Goal: Task Accomplishment & Management: Manage account settings

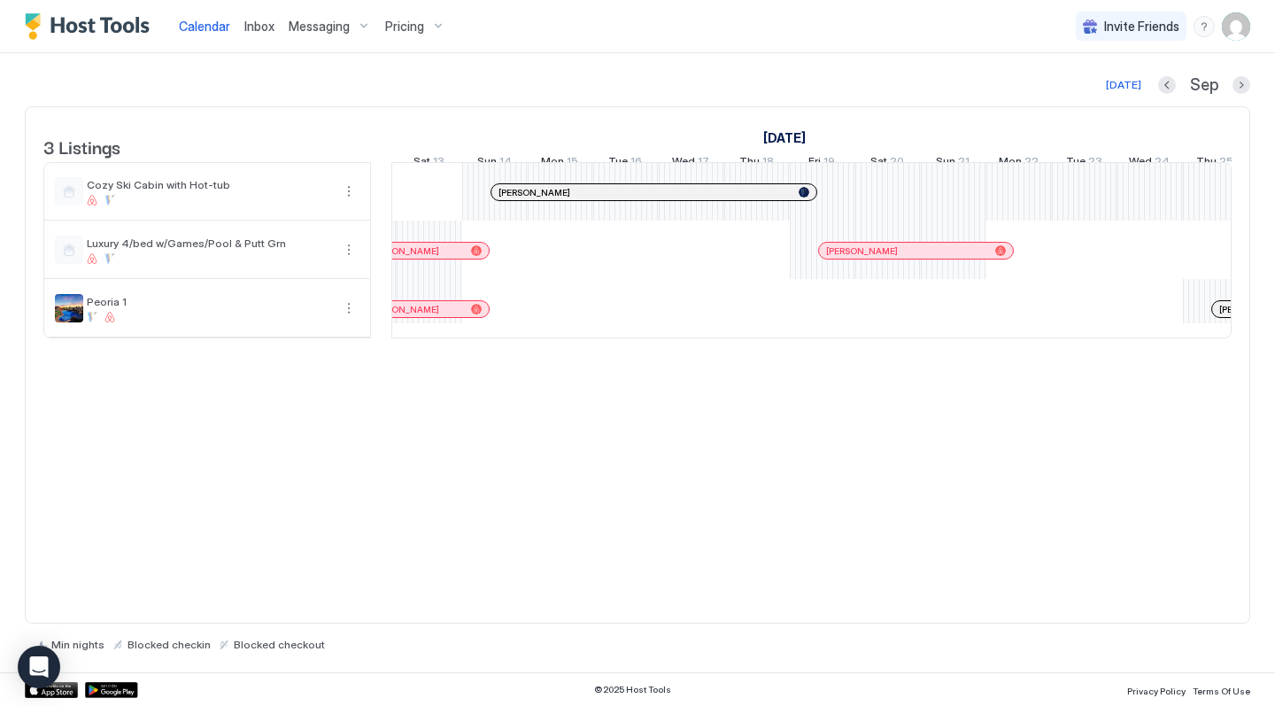
click at [399, 27] on span "Pricing" at bounding box center [404, 27] width 39 height 16
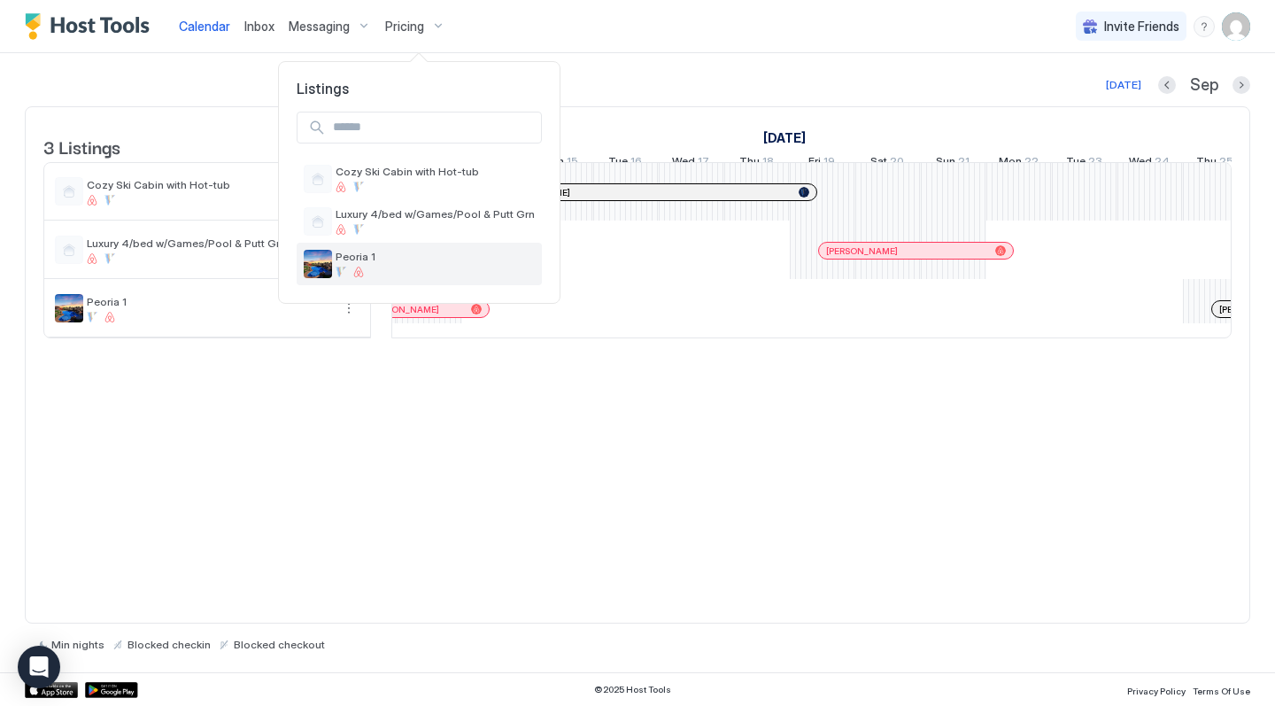
click at [344, 259] on span "Peoria 1" at bounding box center [434, 256] width 199 height 13
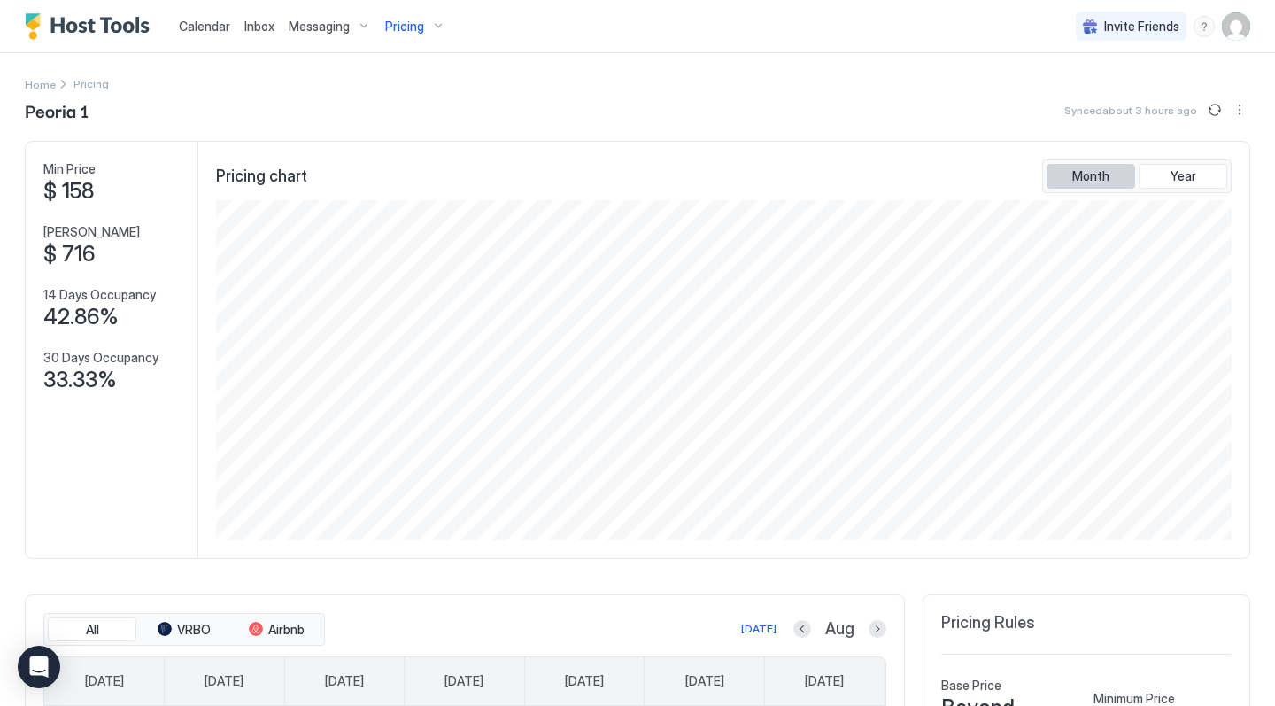
click at [1091, 181] on span "Month" at bounding box center [1090, 176] width 37 height 16
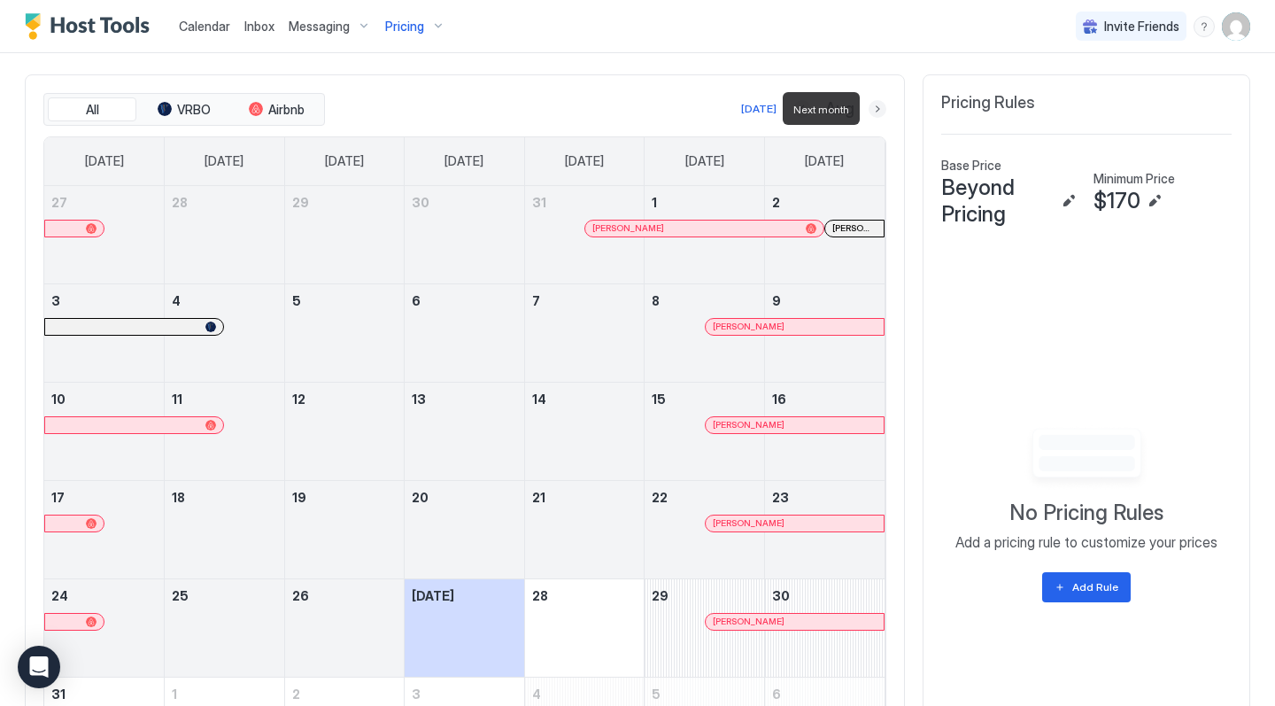
click at [879, 107] on button "Next month" at bounding box center [877, 109] width 18 height 18
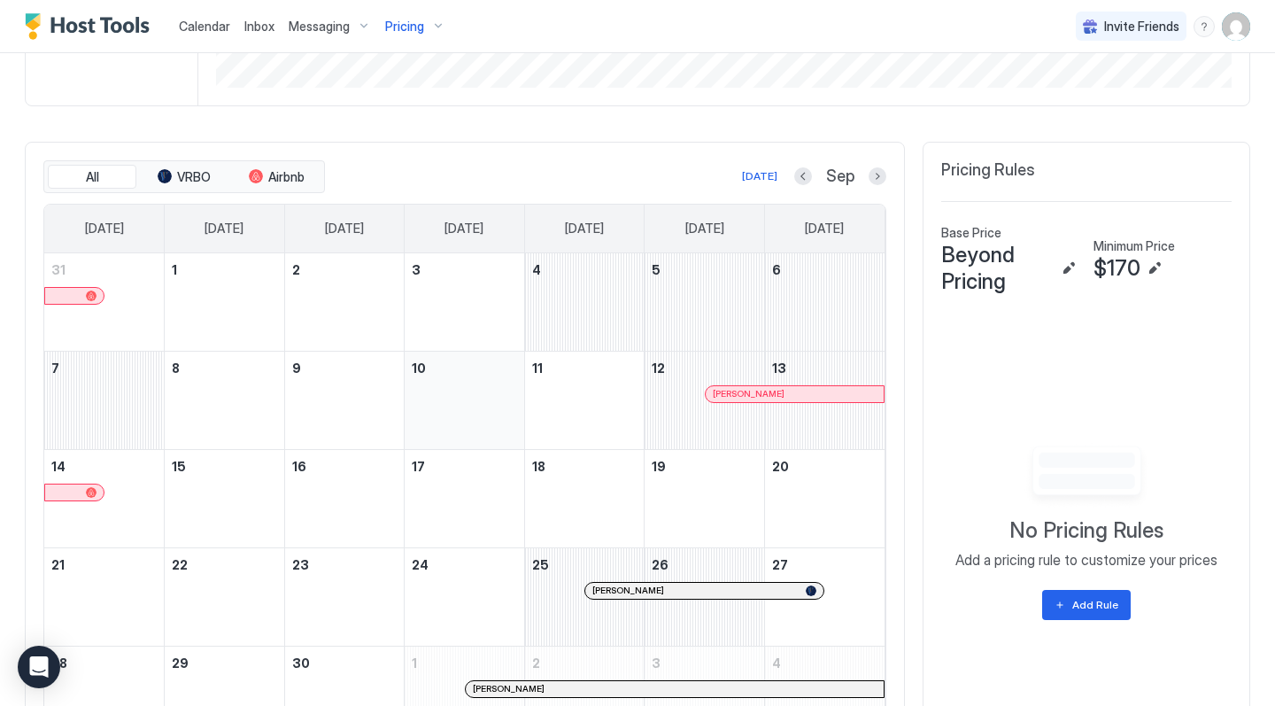
click at [450, 424] on div "September 10, 2025" at bounding box center [464, 400] width 105 height 83
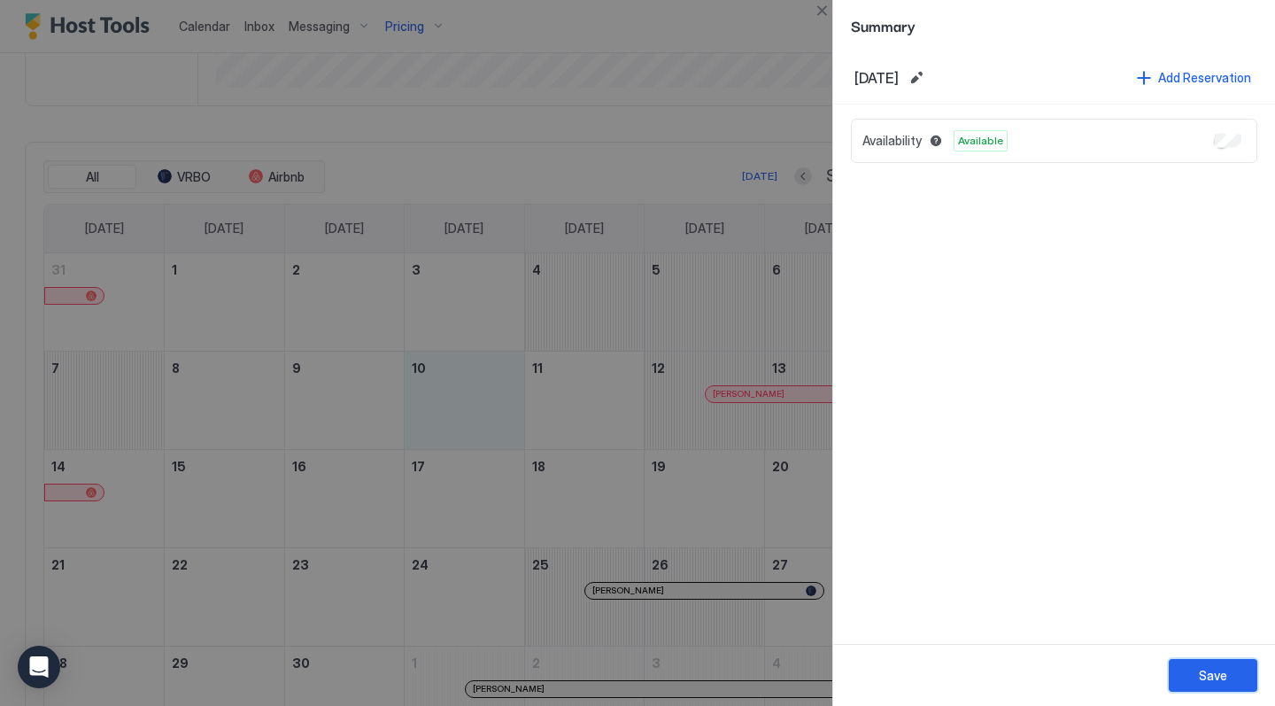
click at [1199, 670] on div "Save" at bounding box center [1213, 675] width 28 height 19
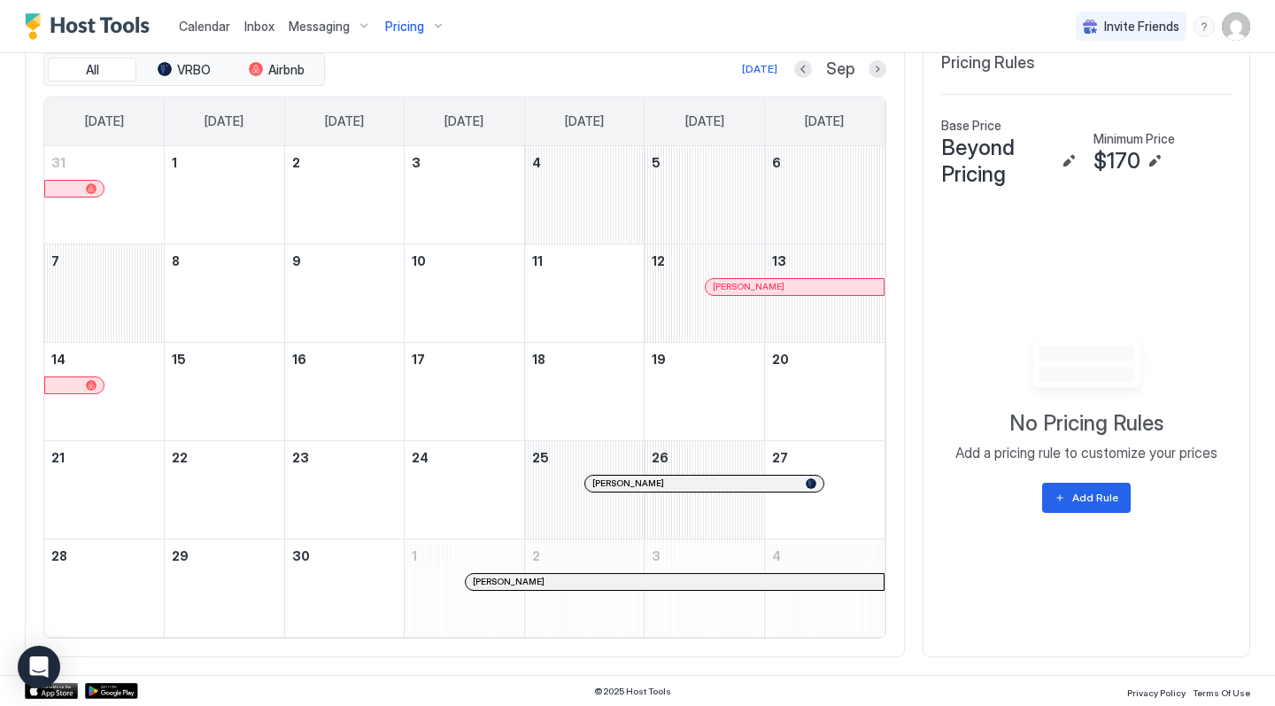
scroll to position [559, 0]
click at [1077, 502] on div "Add Rule" at bounding box center [1095, 498] width 46 height 16
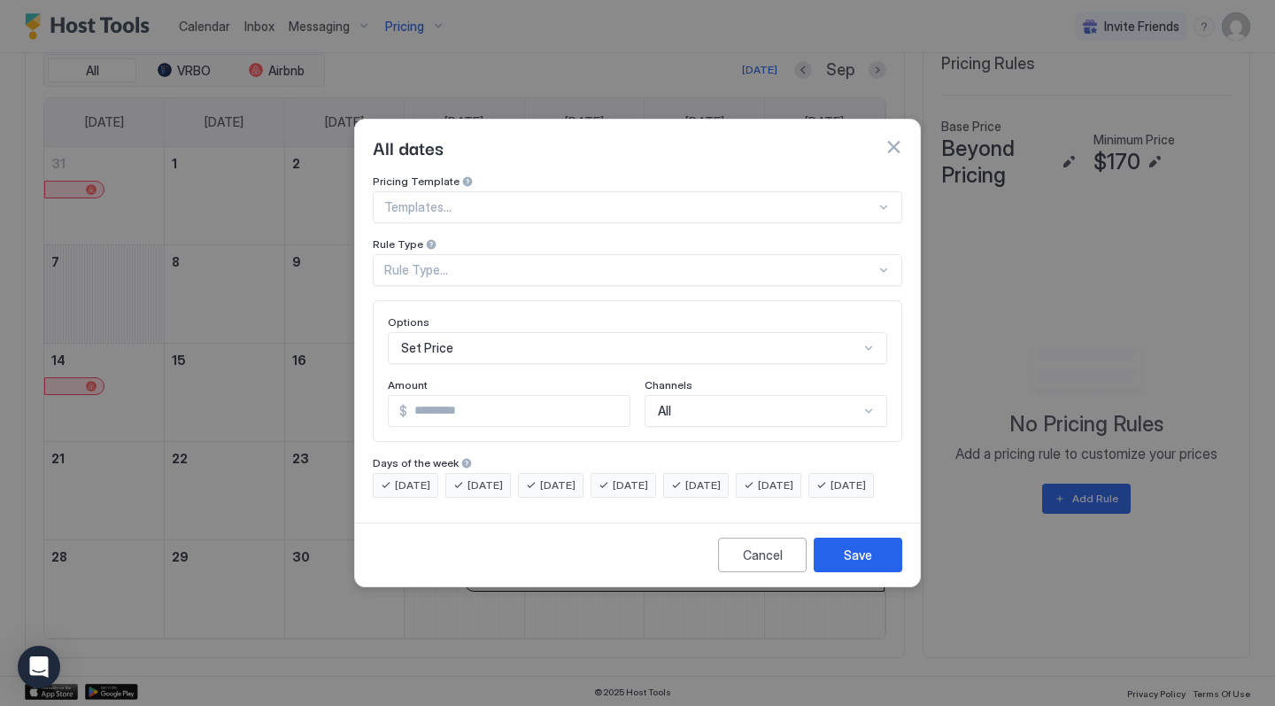
click at [786, 474] on div "[DATE]" at bounding box center [769, 485] width 66 height 25
click at [721, 477] on span "[DATE]" at bounding box center [702, 485] width 35 height 16
click at [481, 396] on input "*" at bounding box center [518, 411] width 222 height 30
click at [755, 564] on div "Cancel" at bounding box center [763, 554] width 40 height 19
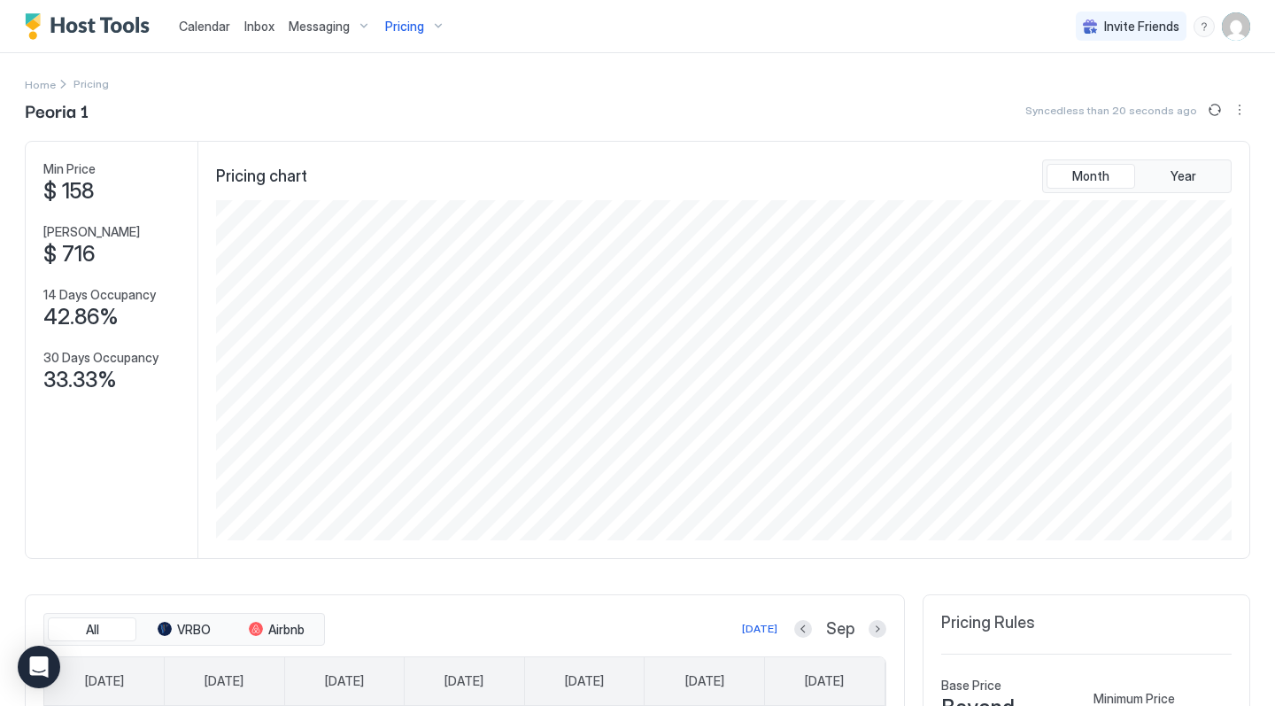
scroll to position [0, 0]
click at [397, 35] on div "Pricing" at bounding box center [415, 27] width 74 height 30
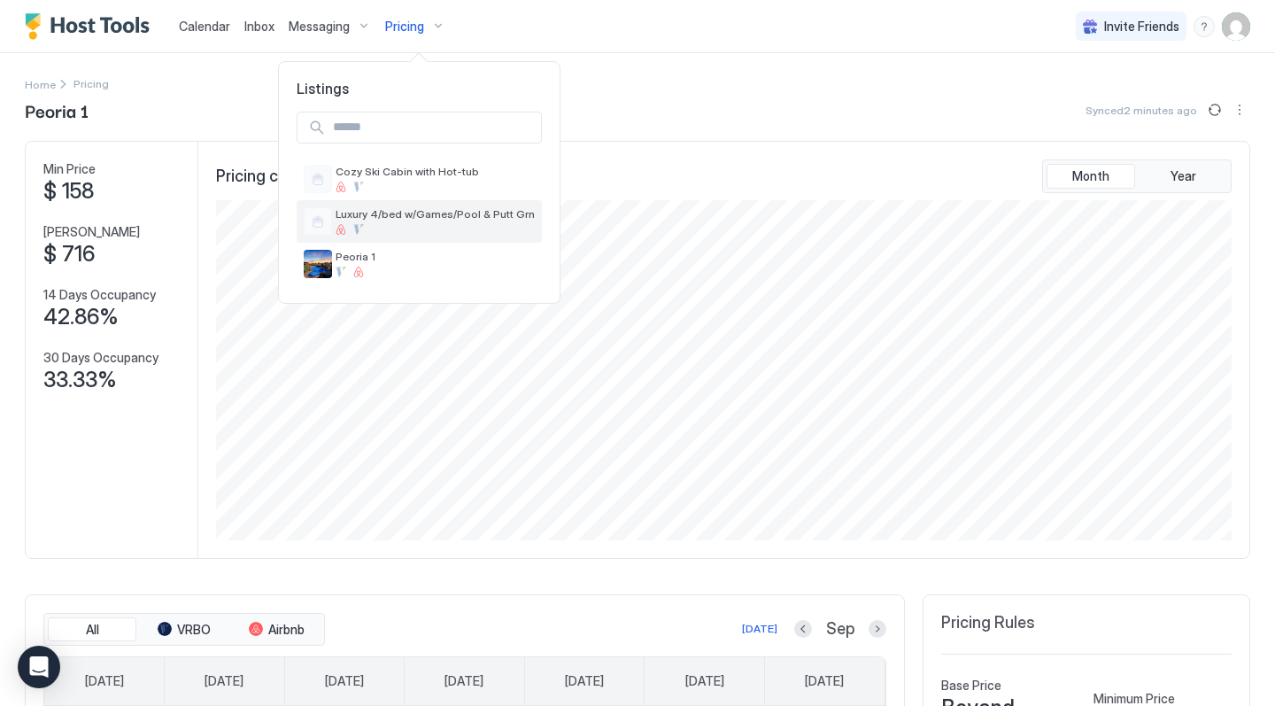
click at [357, 218] on span "Luxury 4/bed w/Games/Pool & Putt Grn" at bounding box center [434, 213] width 199 height 13
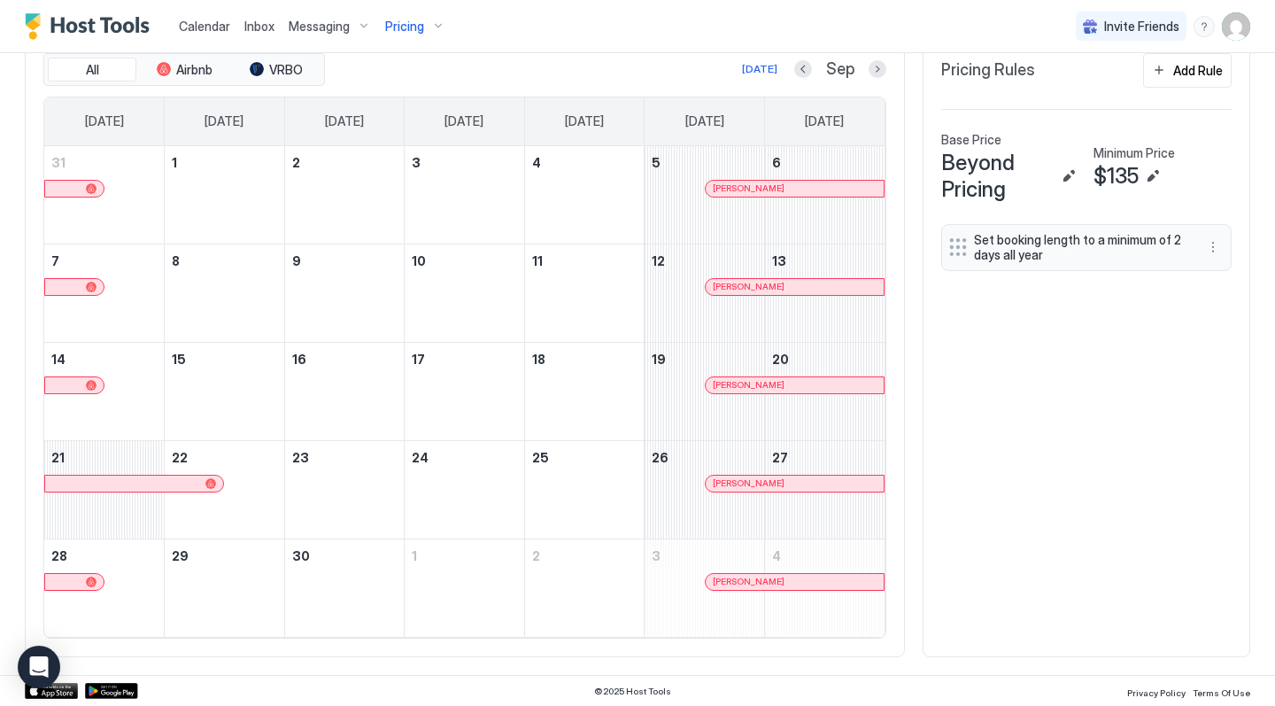
scroll to position [559, 0]
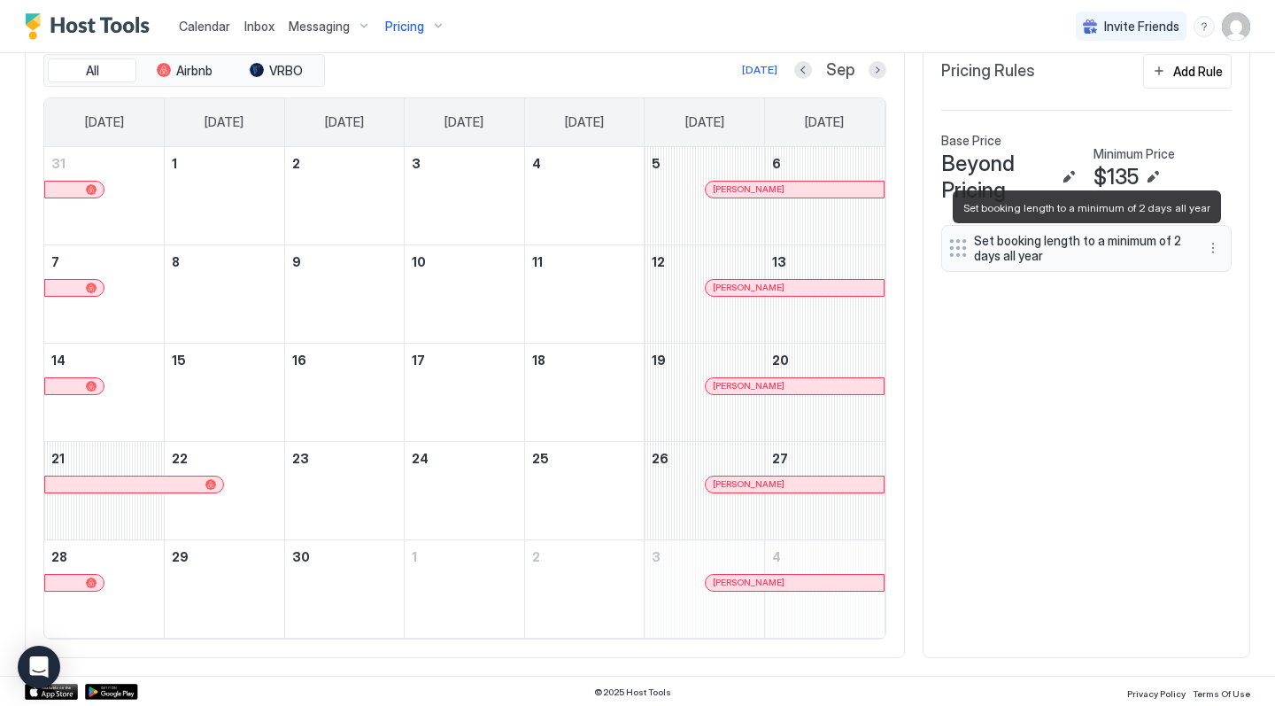
click at [1093, 247] on span "Set booking length to a minimum of 2 days all year" at bounding box center [1079, 248] width 211 height 31
click at [963, 250] on div "Set booking length to a minimum of 2 days all year" at bounding box center [1086, 248] width 290 height 47
click at [1030, 248] on span "Set booking length to a minimum of 2 days all year" at bounding box center [1079, 248] width 211 height 31
click at [1066, 250] on span "Set booking length to a minimum of 2 days all year" at bounding box center [1079, 248] width 211 height 31
click at [1046, 251] on span "Set booking length to a minimum of 2 days all year" at bounding box center [1079, 248] width 211 height 31
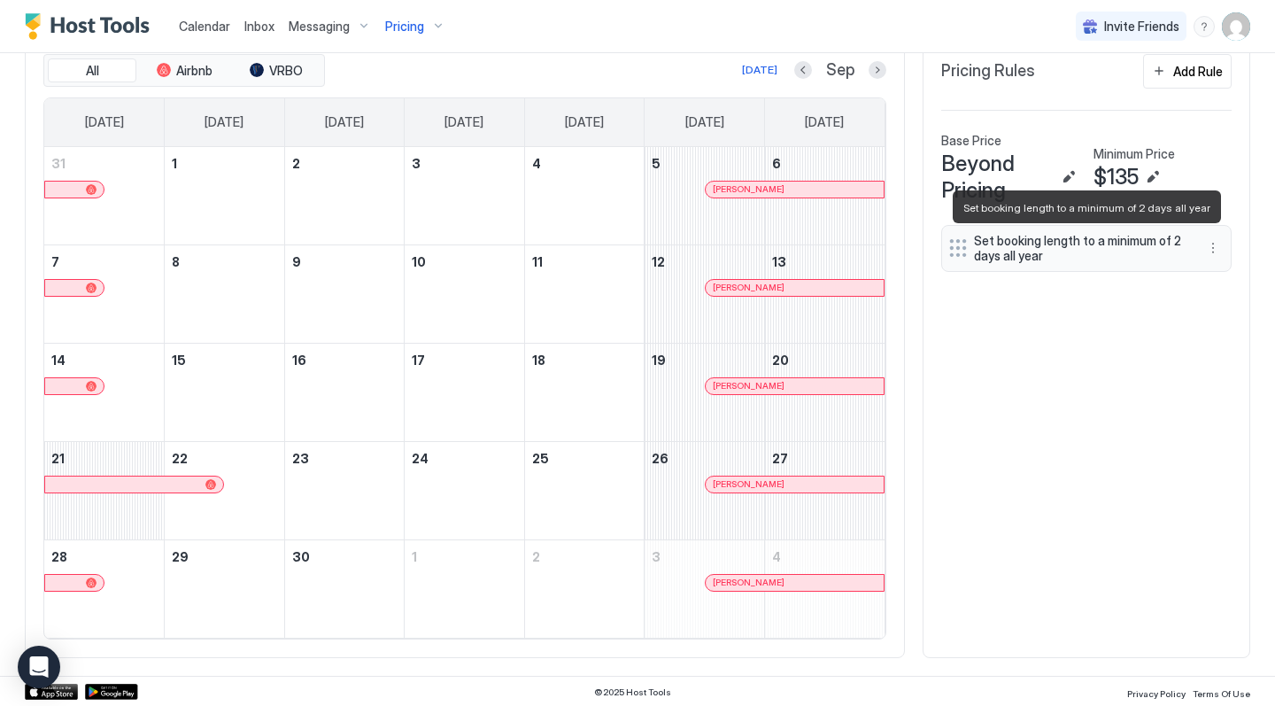
click at [1035, 246] on span "Set booking length to a minimum of 2 days all year" at bounding box center [1079, 248] width 211 height 31
click at [960, 251] on div "Set booking length to a minimum of 2 days all year" at bounding box center [1086, 248] width 290 height 47
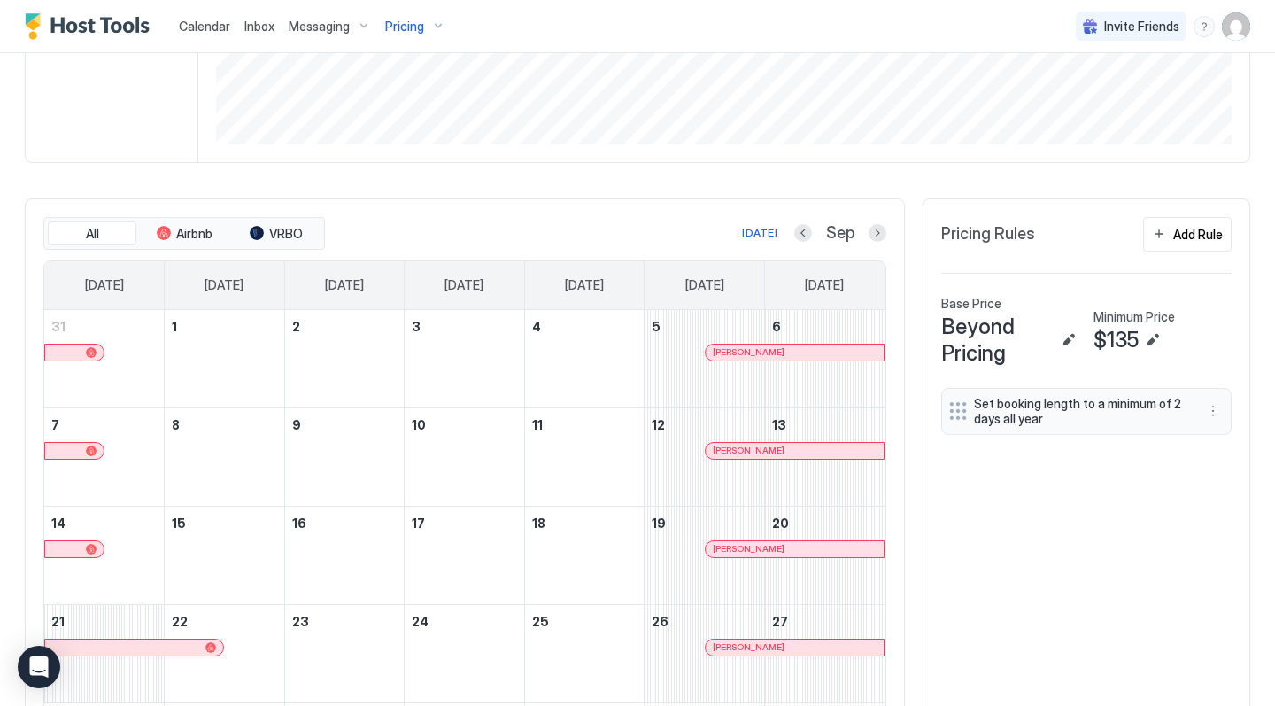
scroll to position [398, 0]
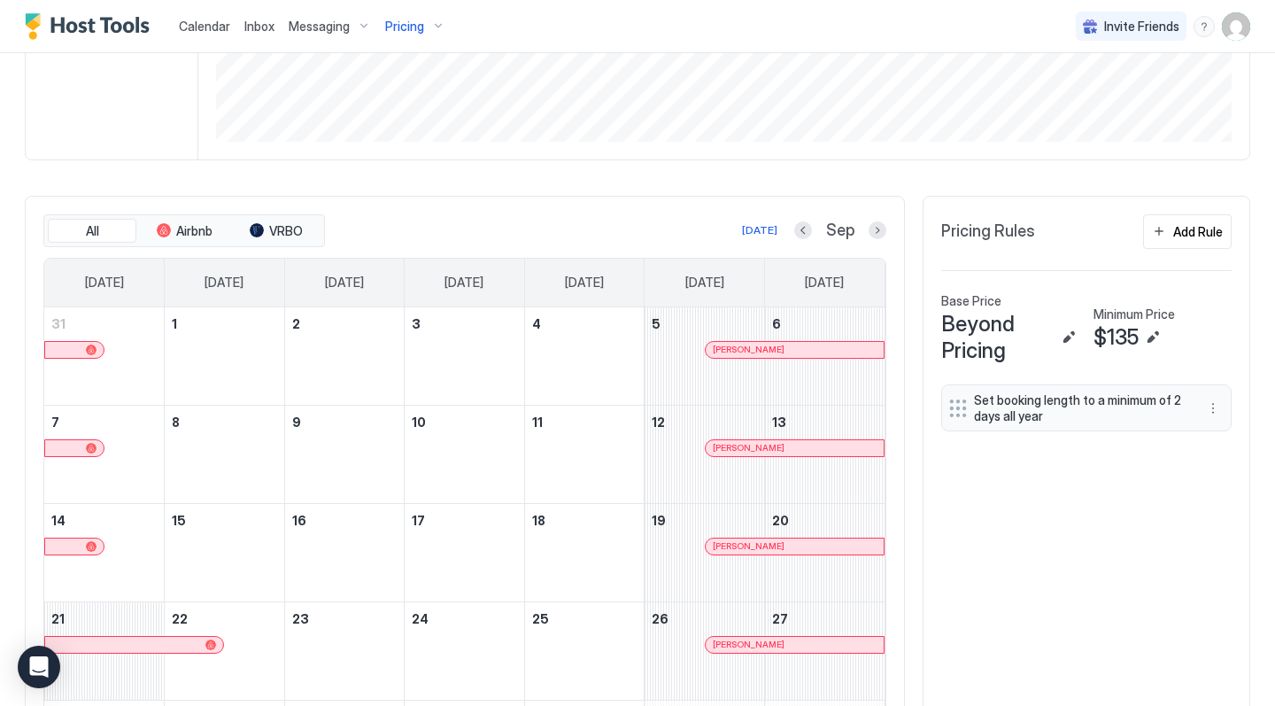
click at [961, 409] on div "Set booking length to a minimum of 2 days all year" at bounding box center [1086, 408] width 290 height 47
click at [1071, 402] on span "Set booking length to a minimum of 2 days all year" at bounding box center [1079, 408] width 211 height 31
click at [1070, 333] on button "Edit" at bounding box center [1068, 337] width 21 height 21
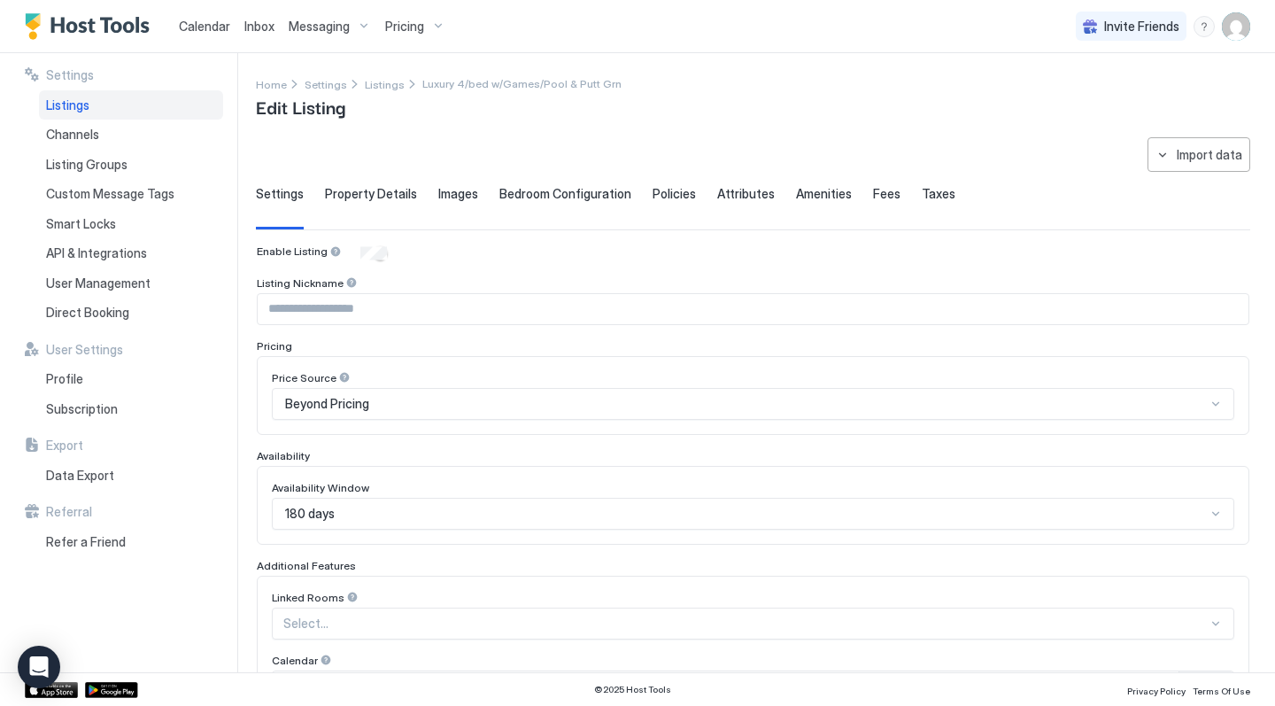
click at [366, 196] on span "Property Details" at bounding box center [371, 194] width 92 height 16
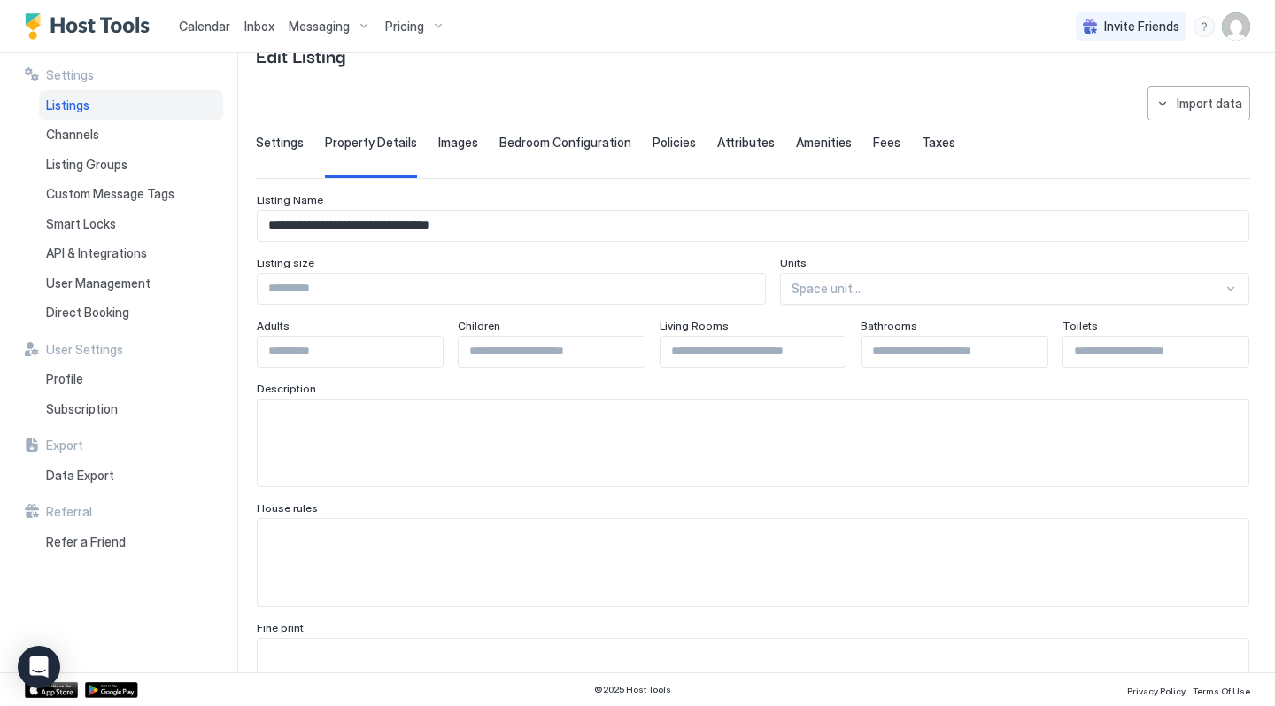
scroll to position [52, 0]
click at [842, 347] on input "*" at bounding box center [752, 350] width 185 height 30
type input "*"
click at [842, 357] on input "*" at bounding box center [752, 350] width 185 height 30
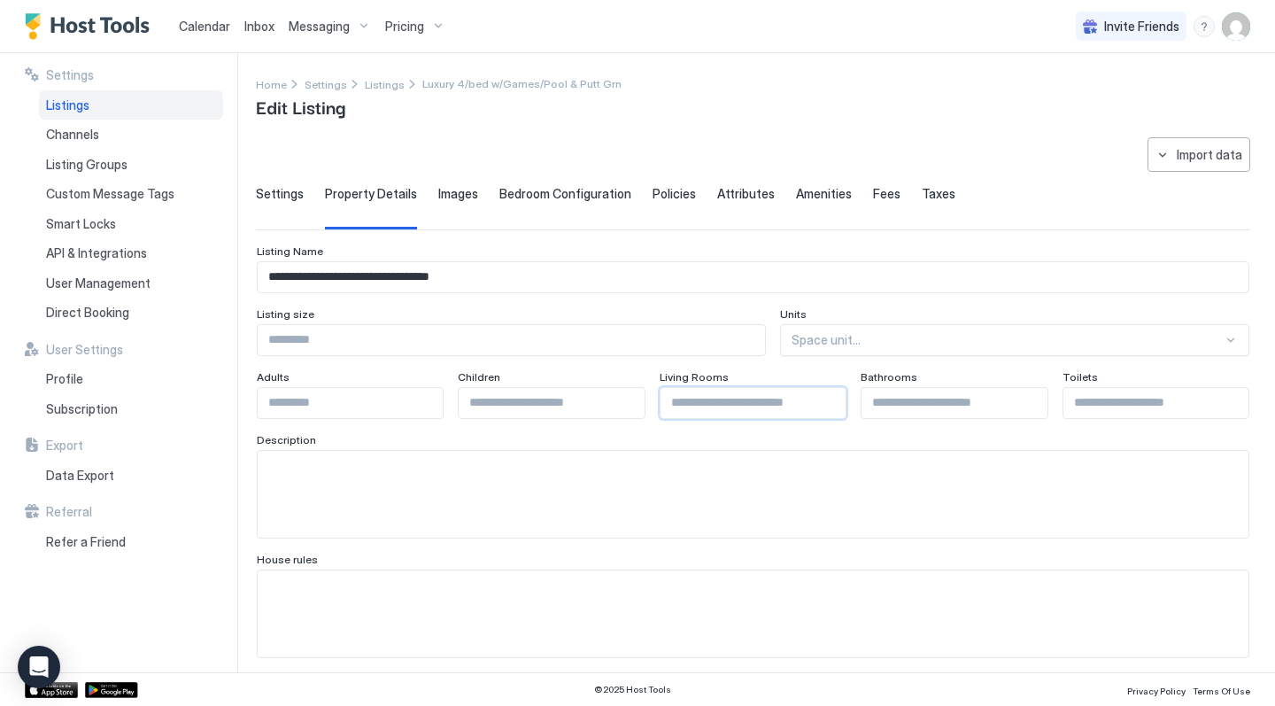
scroll to position [0, 0]
click at [447, 197] on span "Images" at bounding box center [458, 194] width 40 height 16
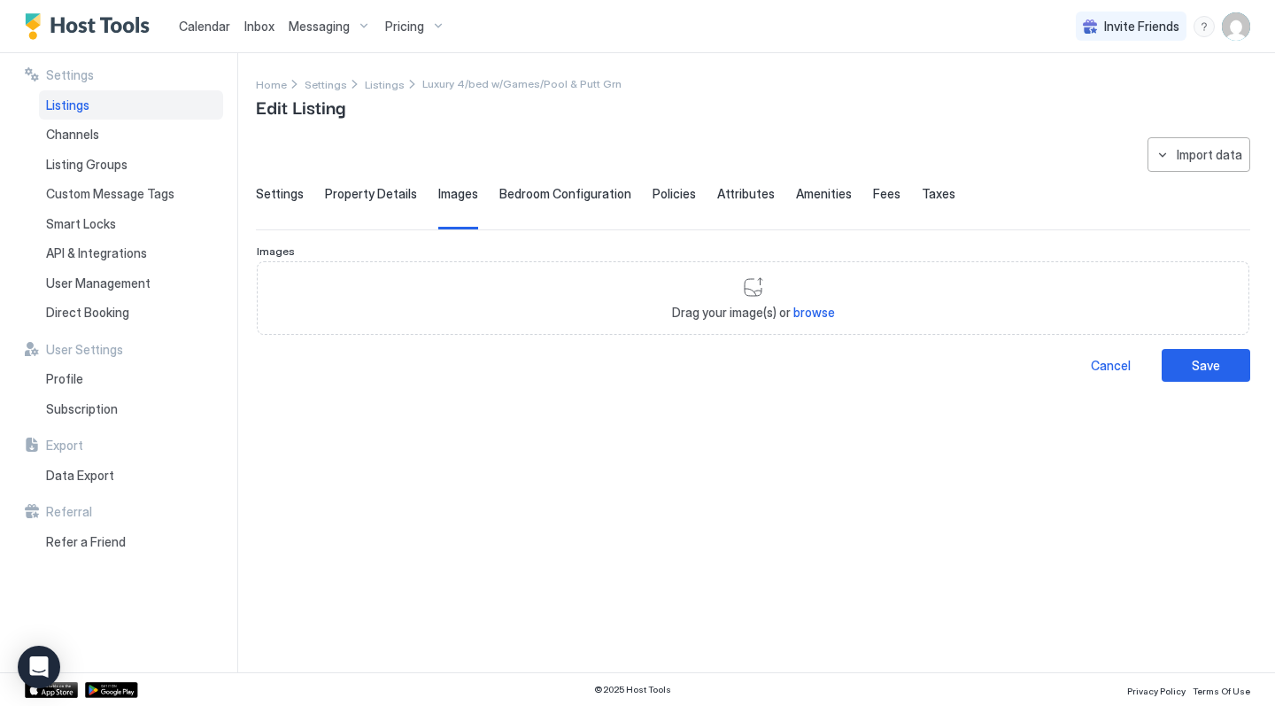
click at [554, 193] on span "Bedroom Configuration" at bounding box center [565, 194] width 132 height 16
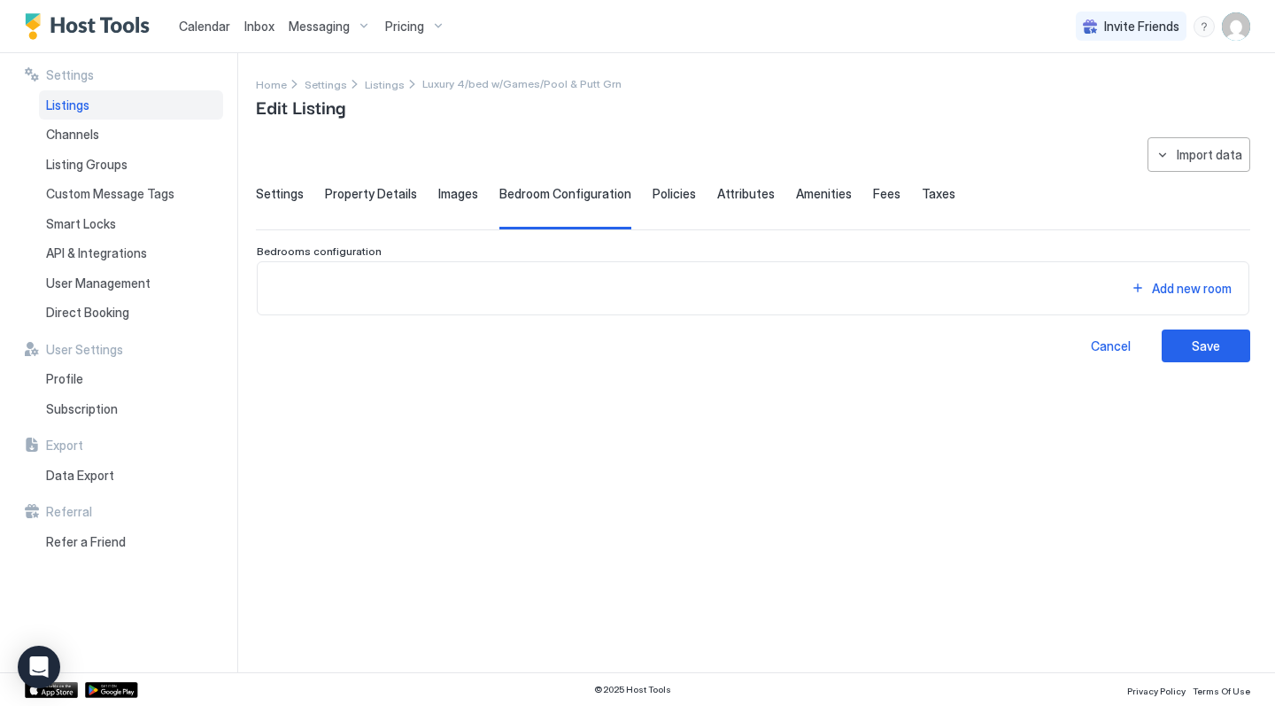
click at [669, 204] on div "Policies" at bounding box center [673, 207] width 43 height 43
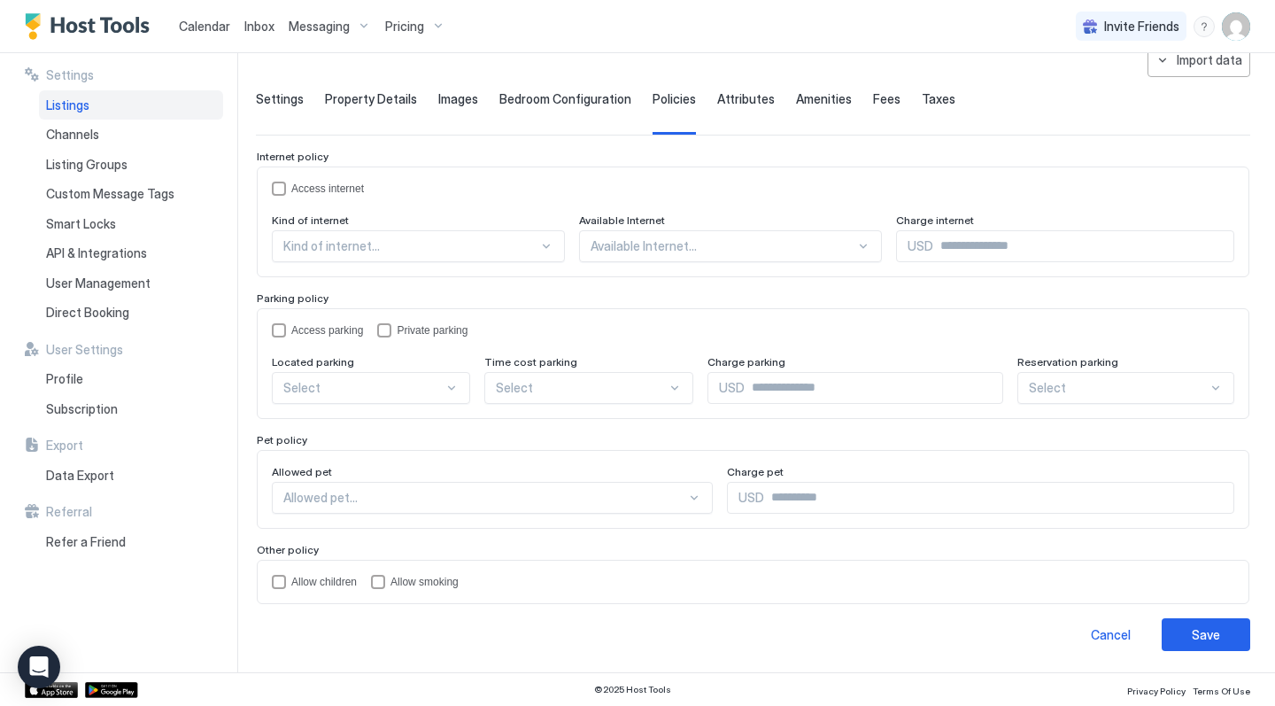
scroll to position [94, 0]
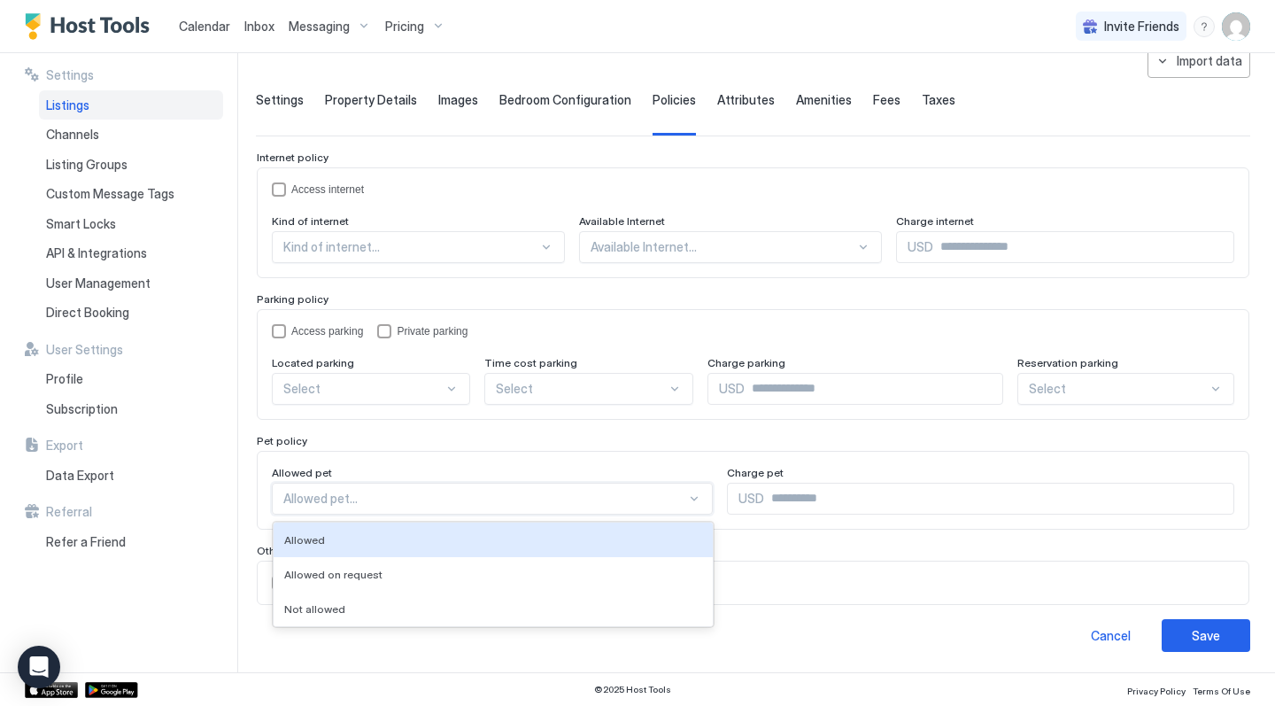
click at [643, 497] on div at bounding box center [484, 498] width 403 height 16
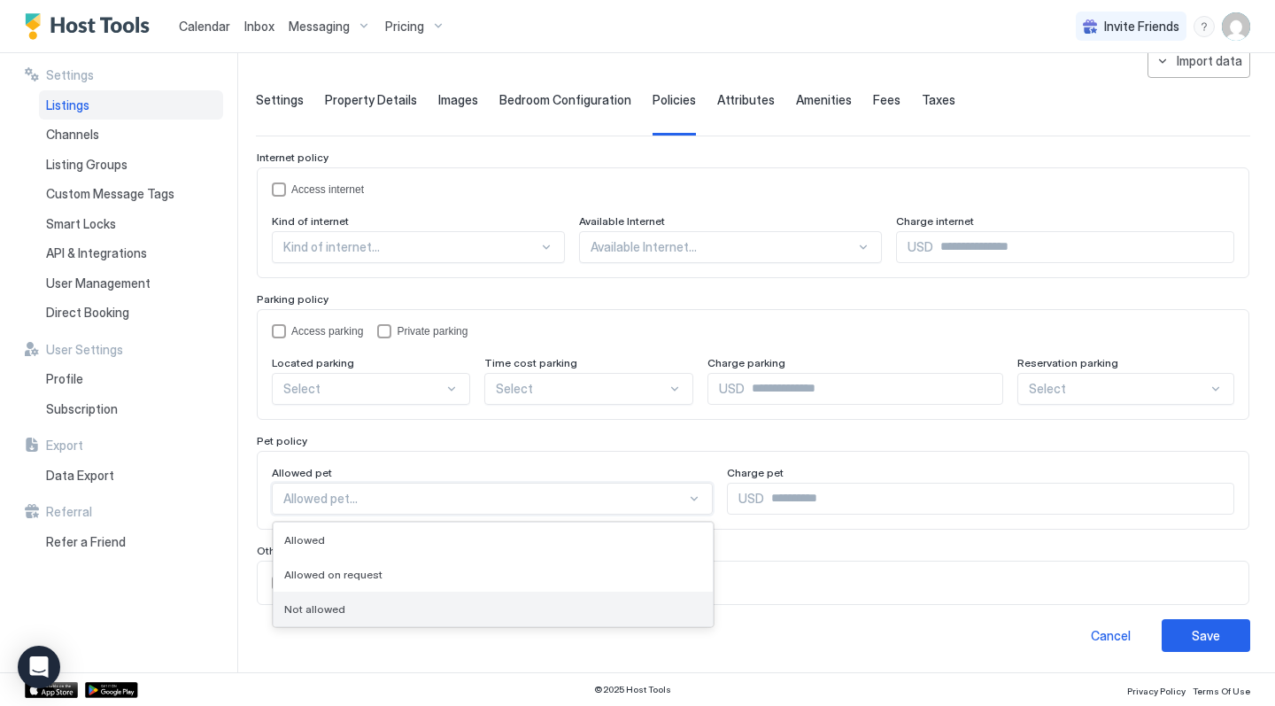
click at [389, 602] on div "Not allowed" at bounding box center [493, 608] width 418 height 13
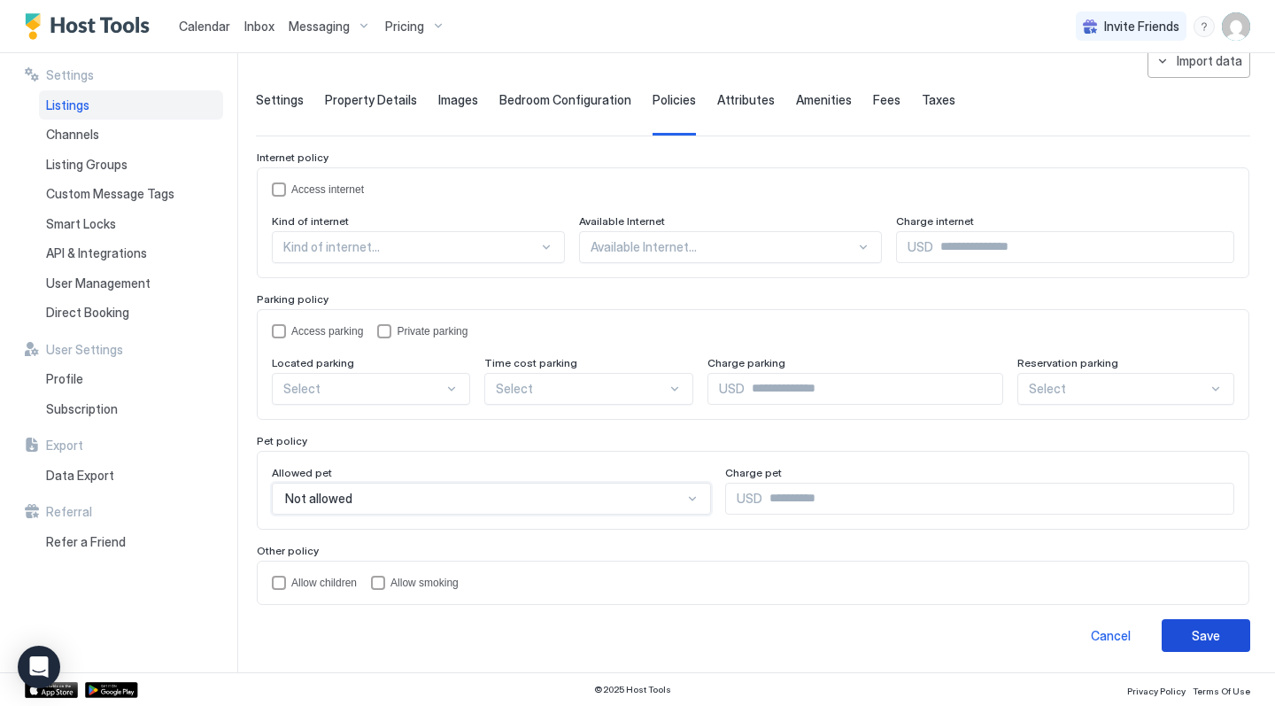
click at [1198, 635] on div "Save" at bounding box center [1206, 635] width 28 height 19
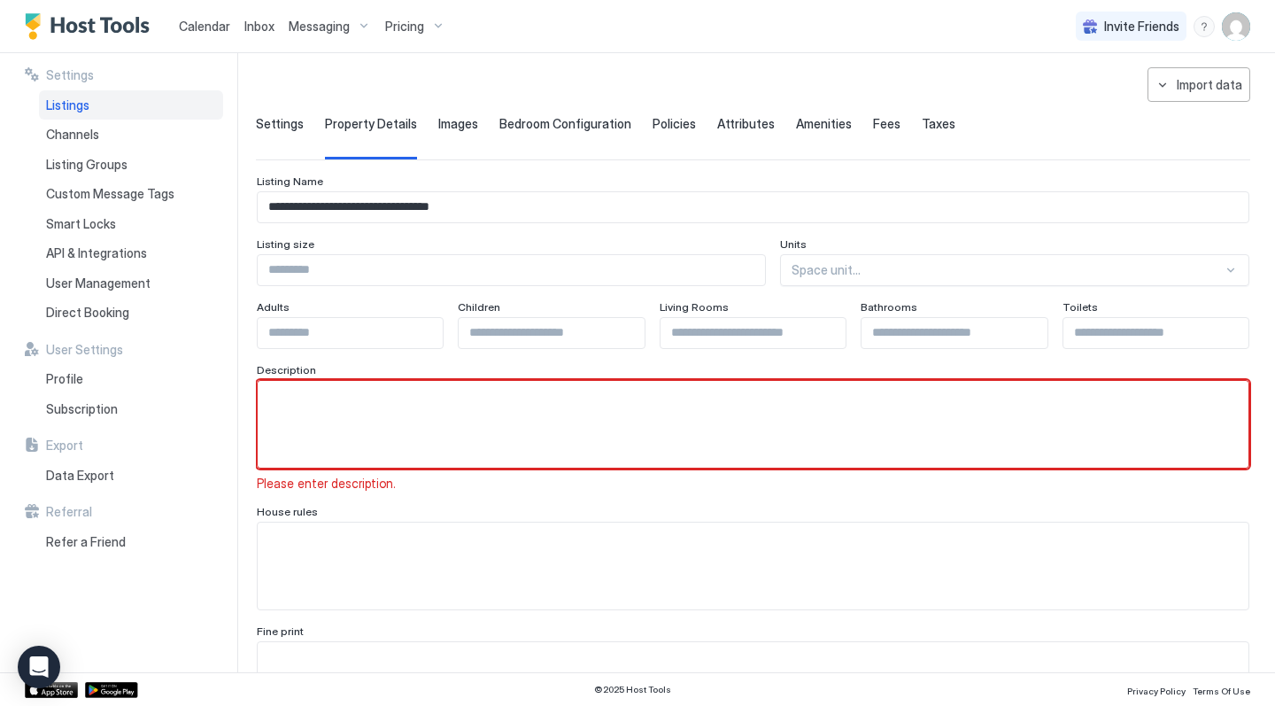
click at [645, 383] on textarea "Input Field" at bounding box center [753, 424] width 991 height 87
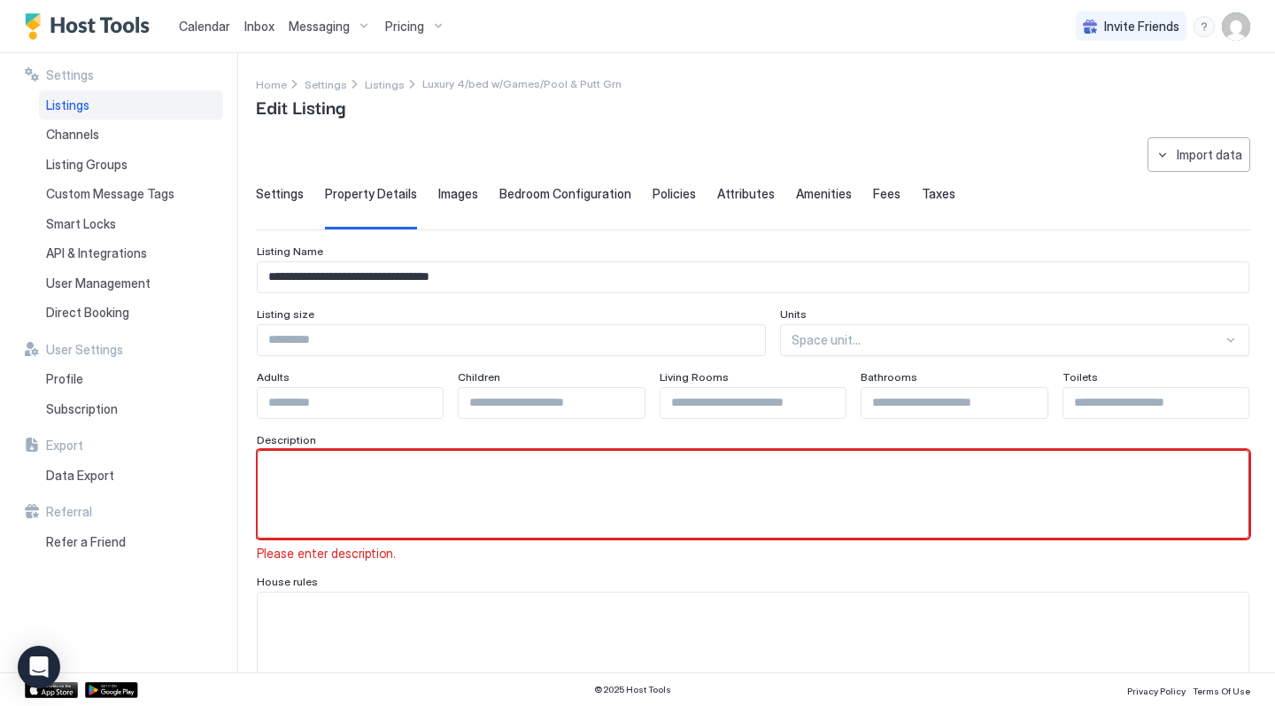
scroll to position [0, 0]
click at [457, 197] on span "Images" at bounding box center [458, 194] width 40 height 16
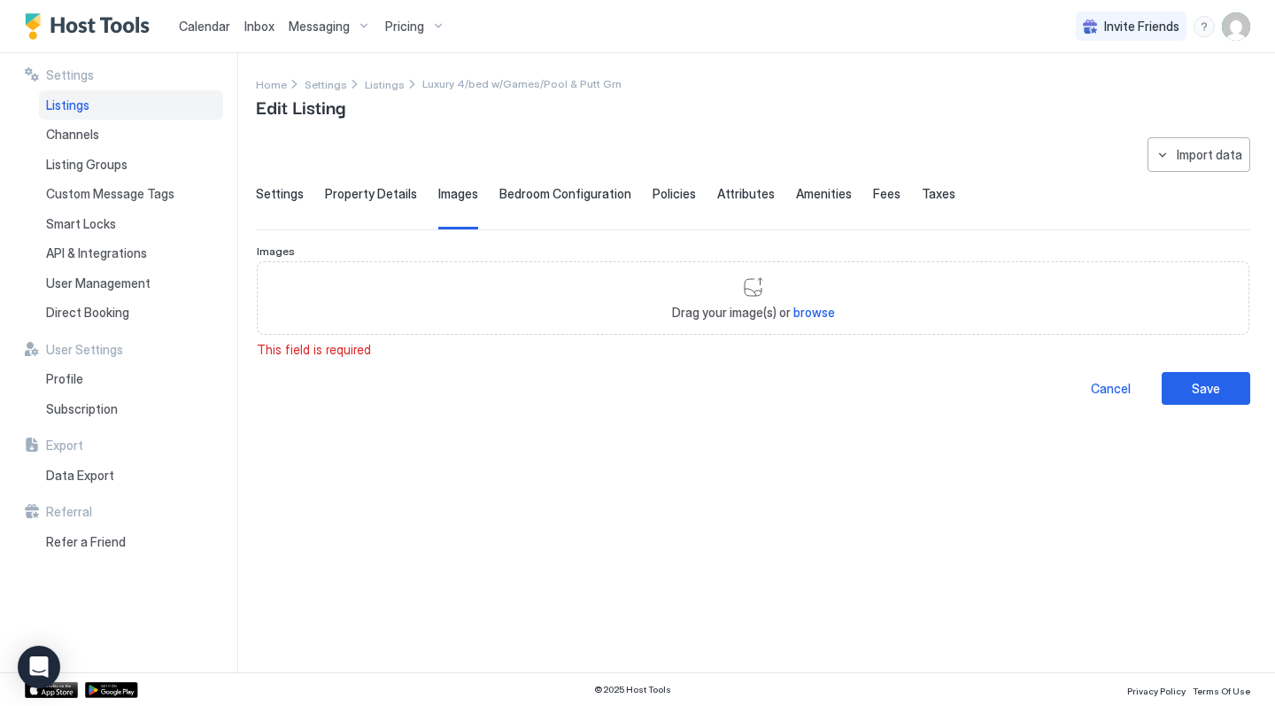
click at [540, 197] on span "Bedroom Configuration" at bounding box center [565, 194] width 132 height 16
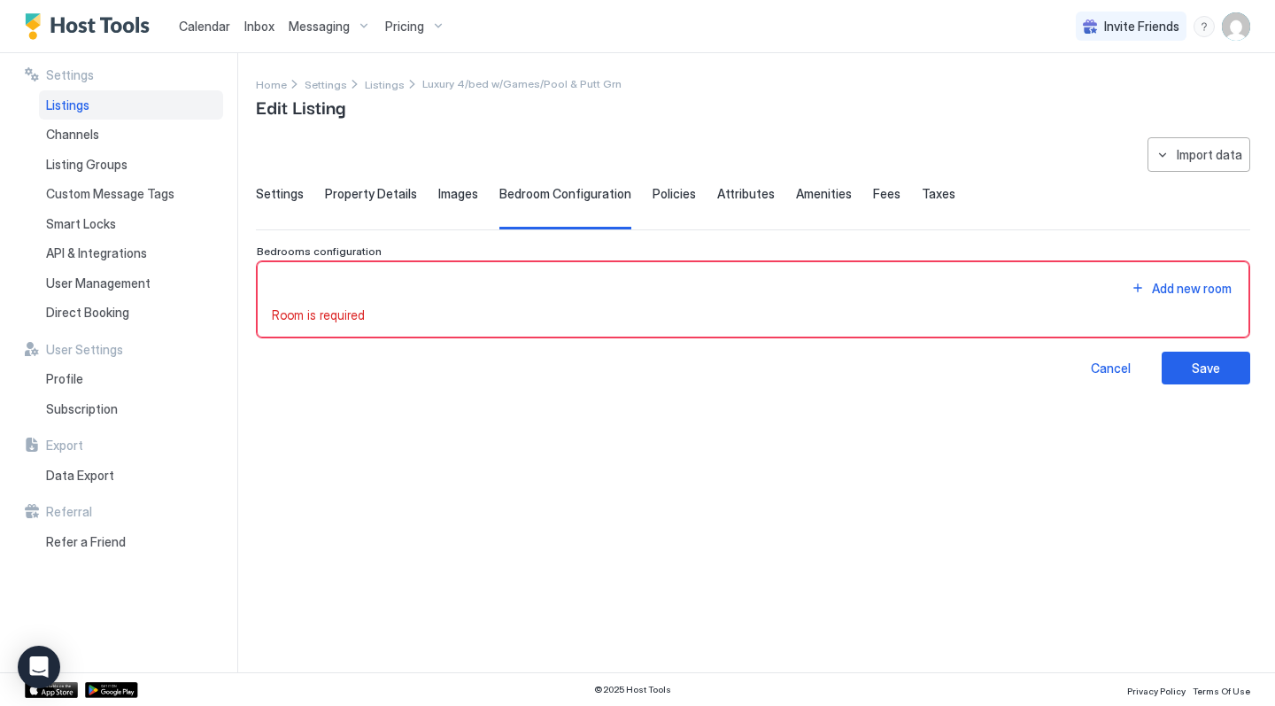
click at [664, 199] on span "Policies" at bounding box center [673, 194] width 43 height 16
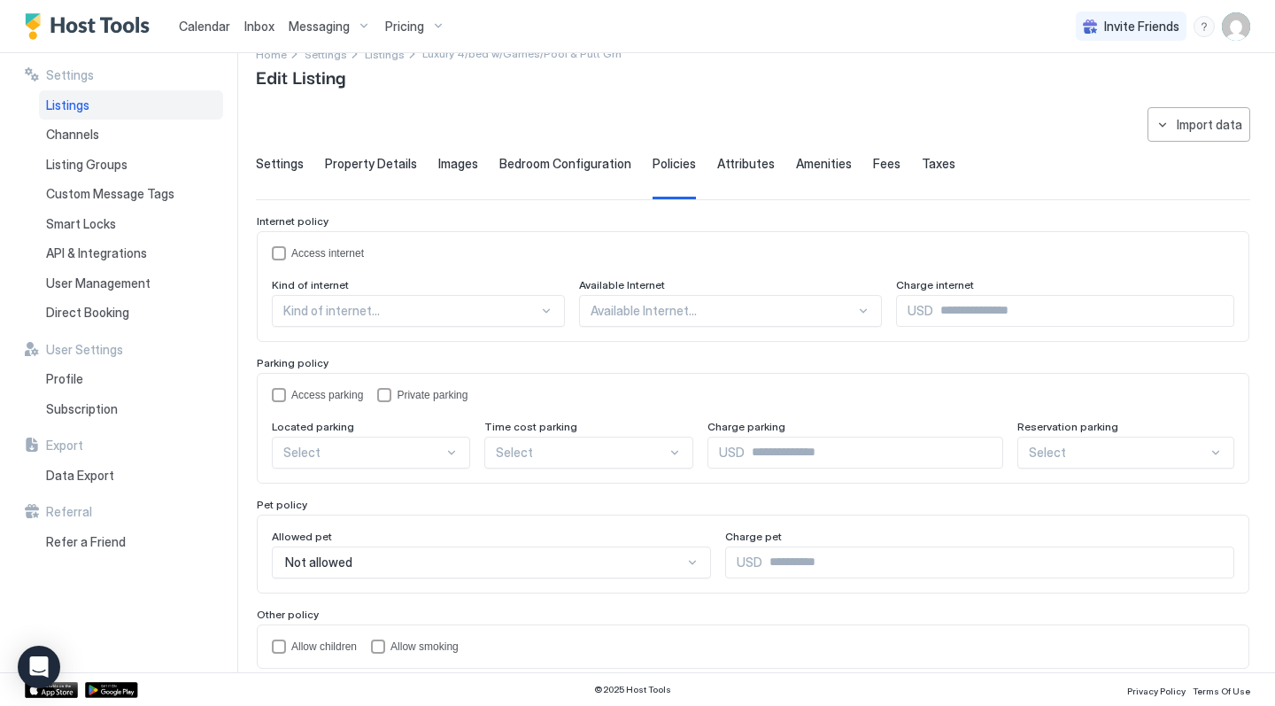
scroll to position [45, 0]
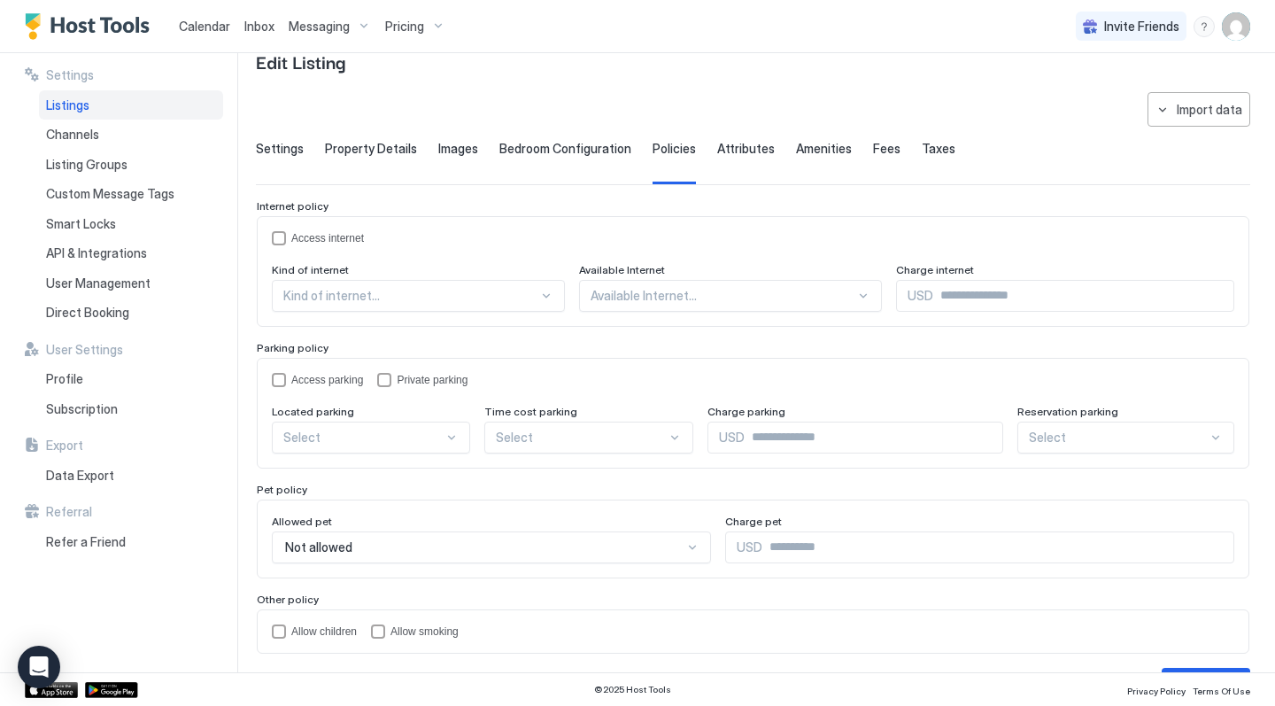
click at [742, 150] on span "Attributes" at bounding box center [746, 149] width 58 height 16
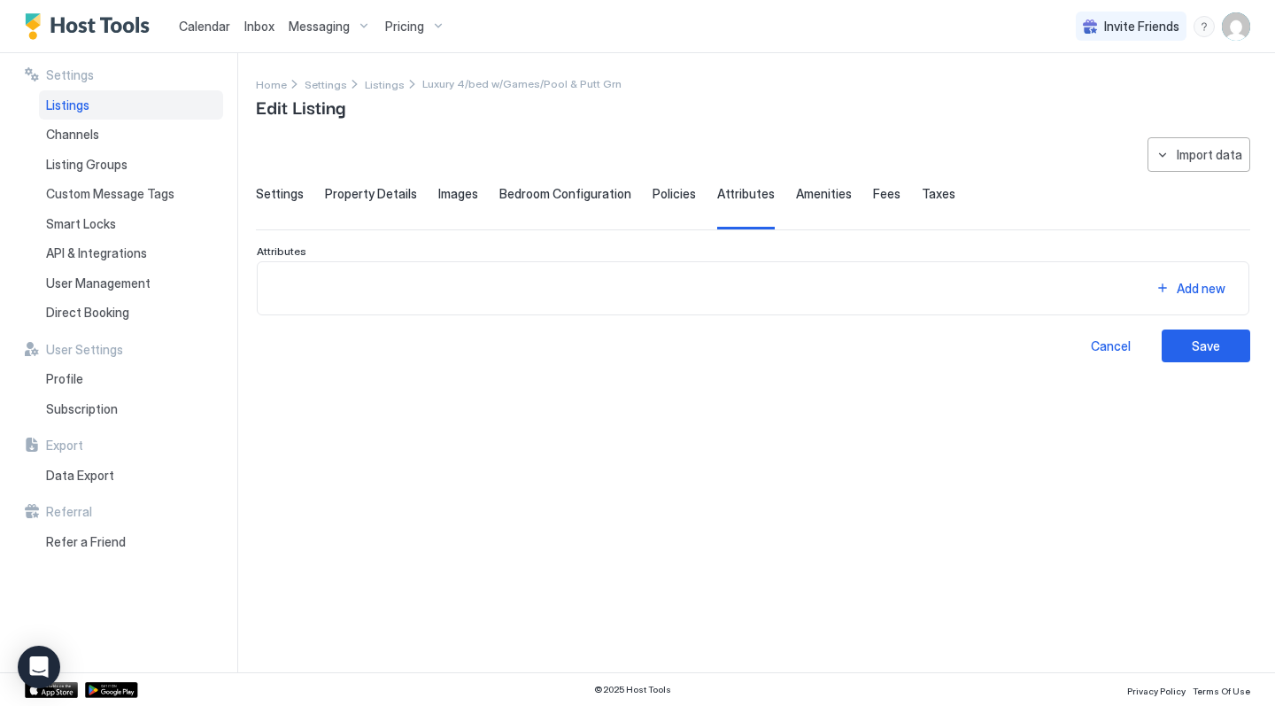
click at [814, 191] on span "Amenities" at bounding box center [824, 194] width 56 height 16
click at [873, 200] on span "Fees" at bounding box center [886, 194] width 27 height 16
click at [922, 198] on span "Taxes" at bounding box center [939, 194] width 34 height 16
click at [328, 90] on span "Settings" at bounding box center [326, 84] width 42 height 13
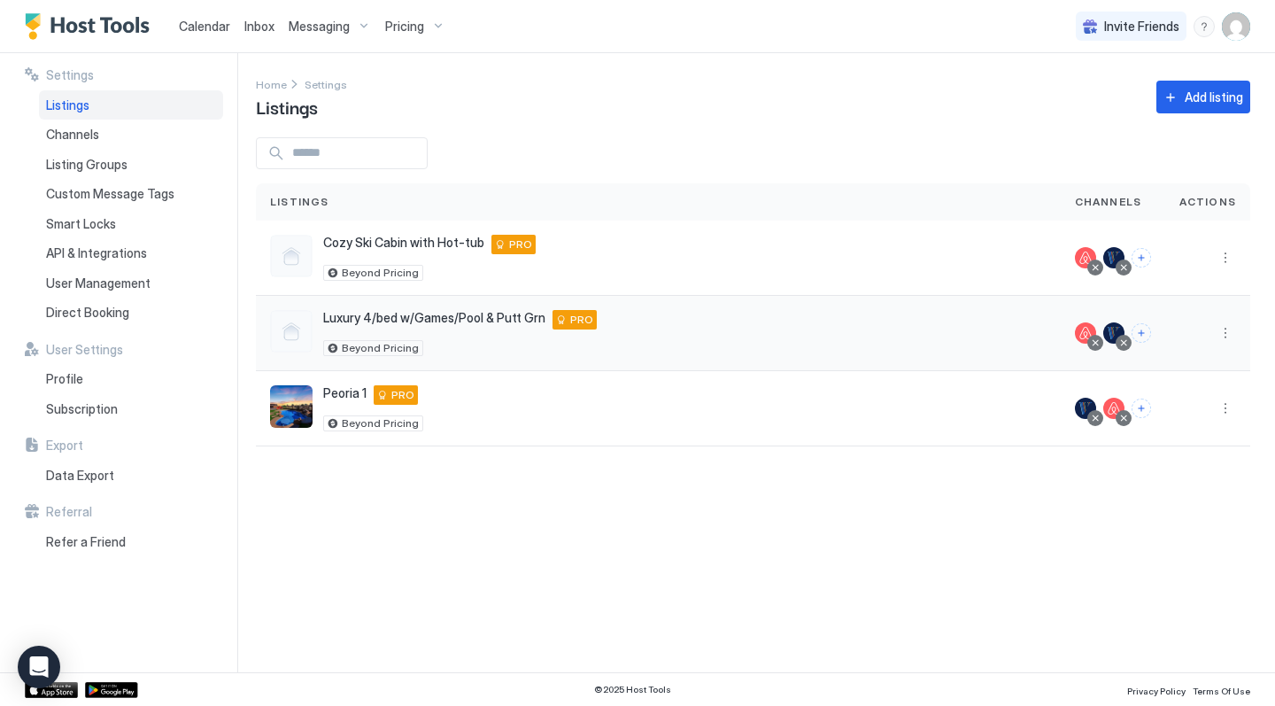
click at [661, 327] on div "Luxury 4/bed w/Games/Pool & Putt Grn [STREET_ADDRESS] PRO Beyond Pricing" at bounding box center [658, 333] width 776 height 46
click at [326, 87] on span "Settings" at bounding box center [326, 84] width 42 height 13
click at [347, 316] on span "Luxury 4/bed w/Games/Pool & Putt Grn" at bounding box center [434, 318] width 222 height 16
click at [292, 335] on div at bounding box center [291, 331] width 42 height 42
click at [411, 333] on div "Luxury 4/bed w/Games/Pool & Putt Grn [STREET_ADDRESS] PRO Beyond Pricing" at bounding box center [460, 333] width 274 height 46
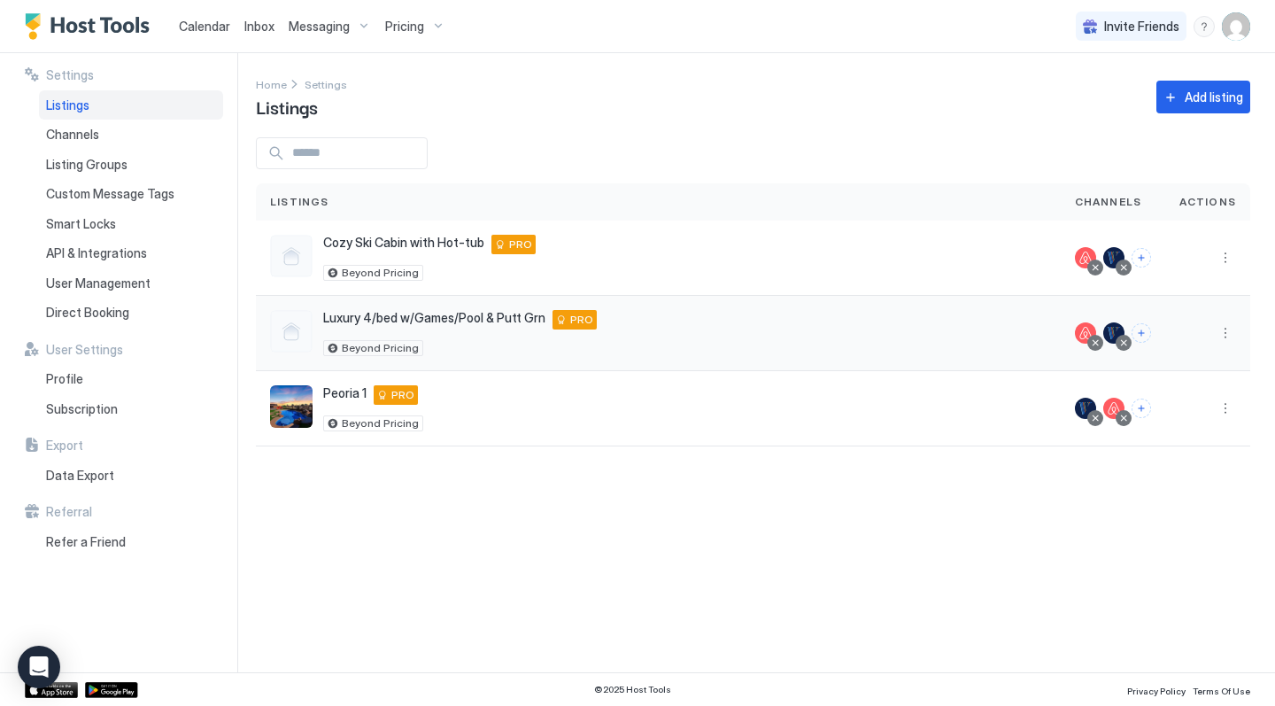
click at [732, 346] on div "Luxury 4/bed w/Games/Pool & Putt Grn [STREET_ADDRESS] PRO Beyond Pricing" at bounding box center [658, 333] width 776 height 46
click at [405, 31] on span "Pricing" at bounding box center [404, 27] width 39 height 16
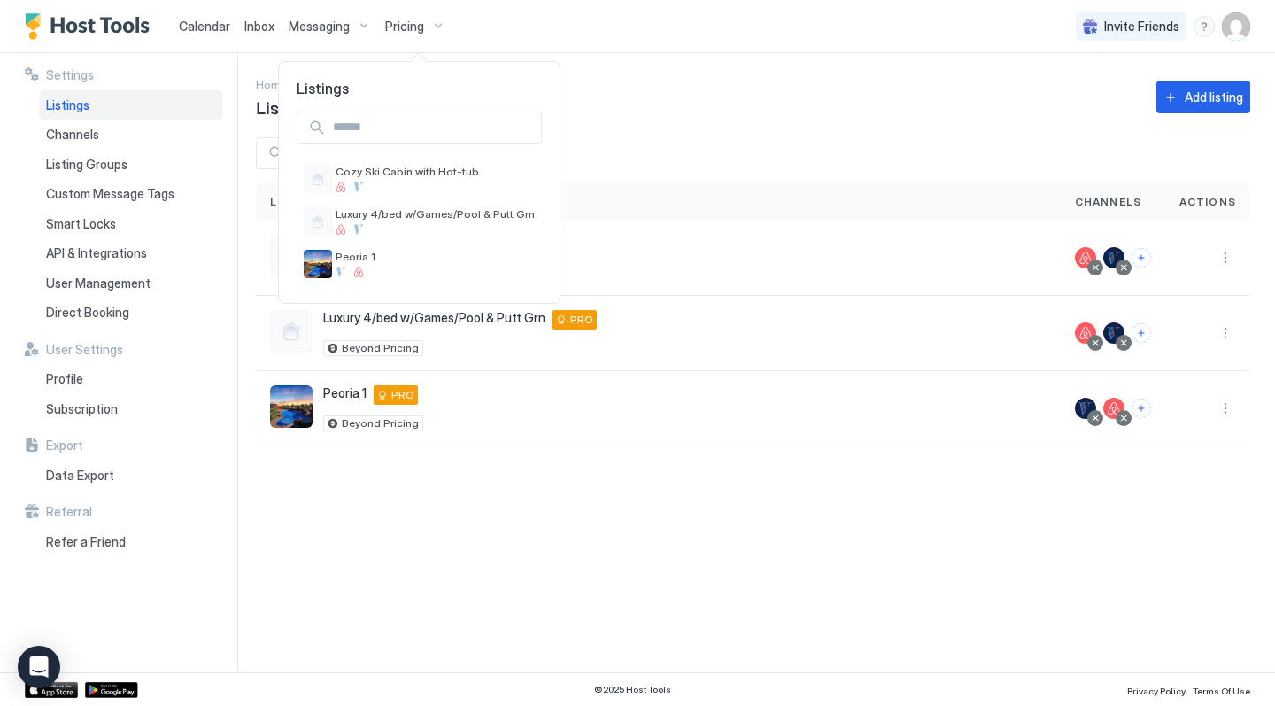
click at [254, 28] on div at bounding box center [637, 353] width 1275 height 706
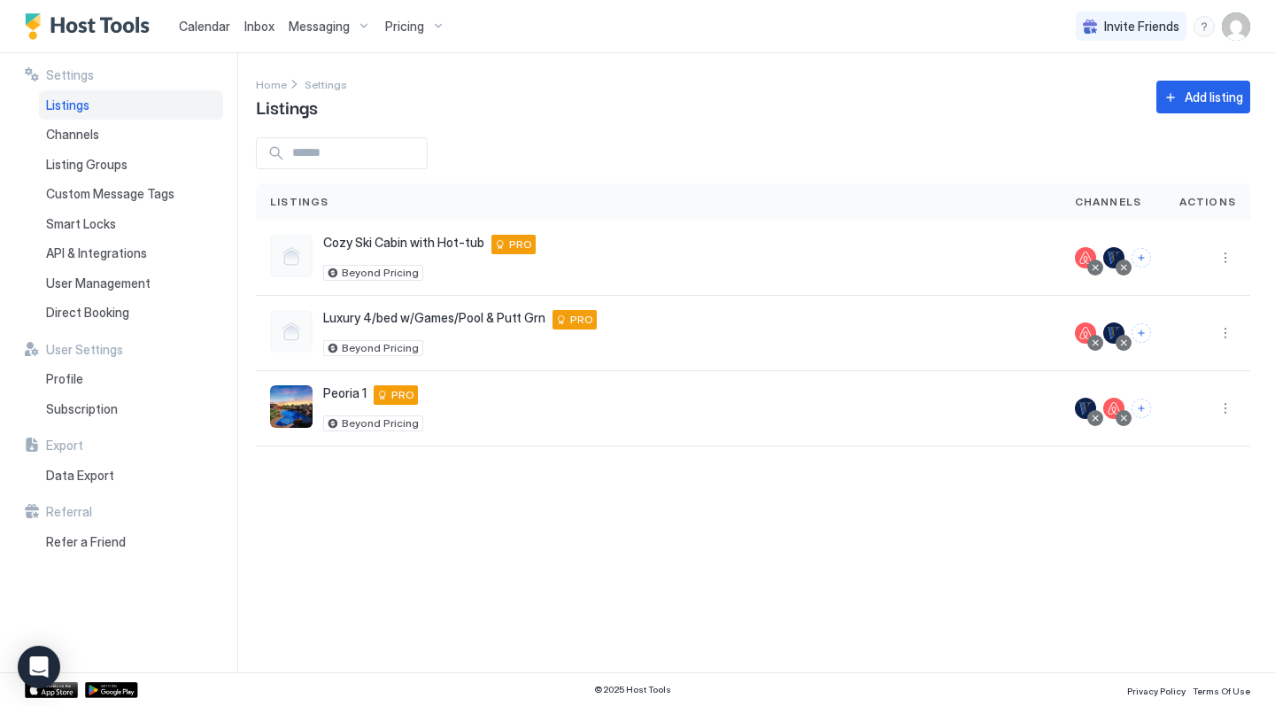
click at [207, 27] on span "Calendar" at bounding box center [204, 26] width 51 height 15
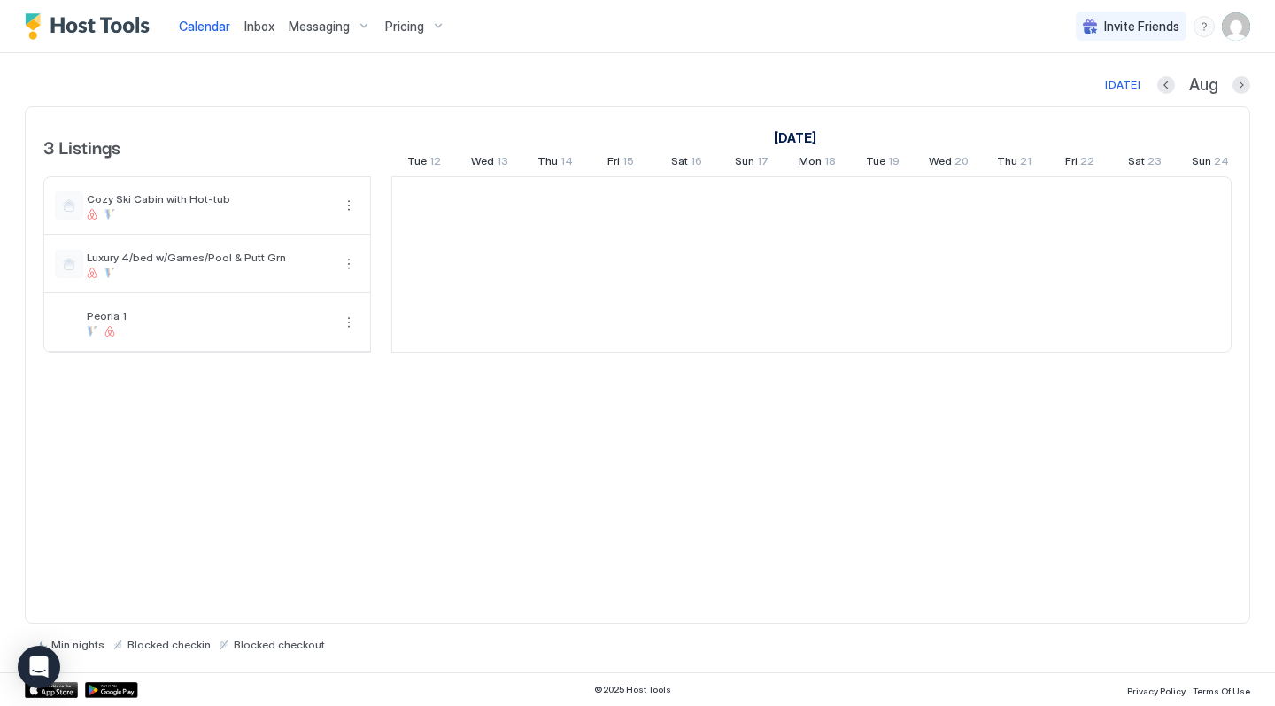
scroll to position [0, 983]
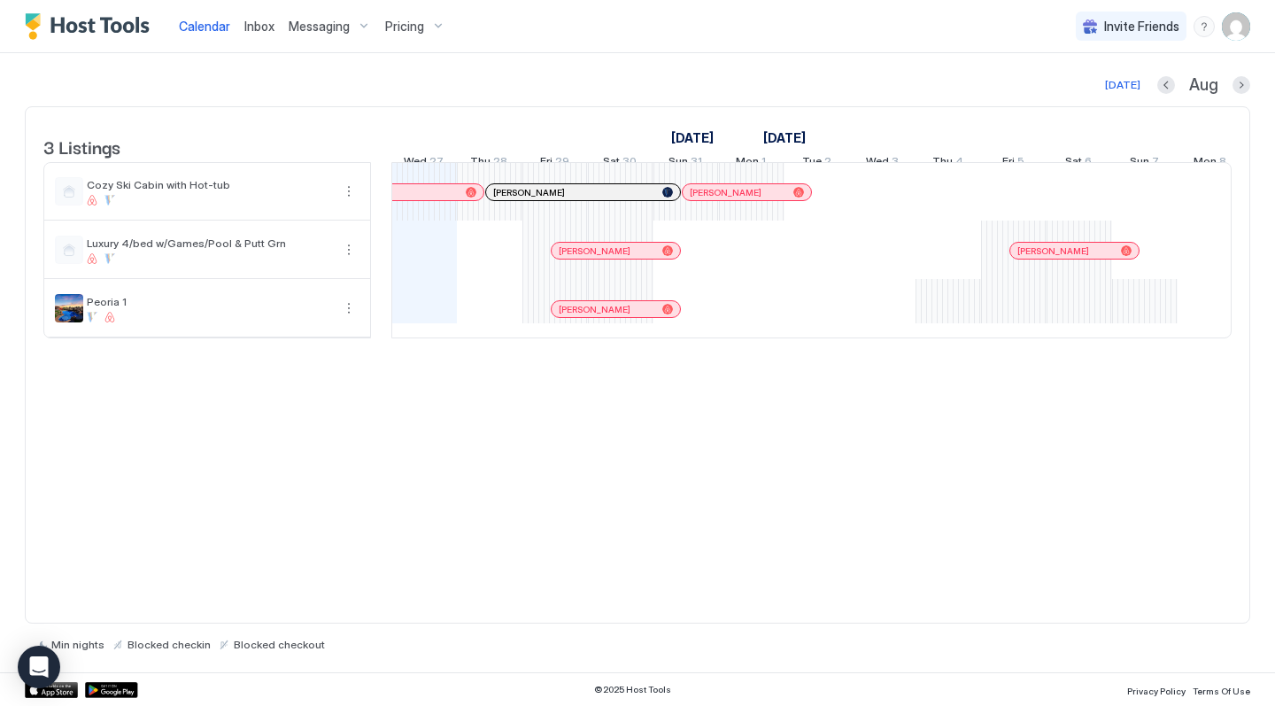
click at [1238, 22] on img "User profile" at bounding box center [1236, 26] width 28 height 28
click at [1094, 97] on span "Settings" at bounding box center [1077, 99] width 48 height 16
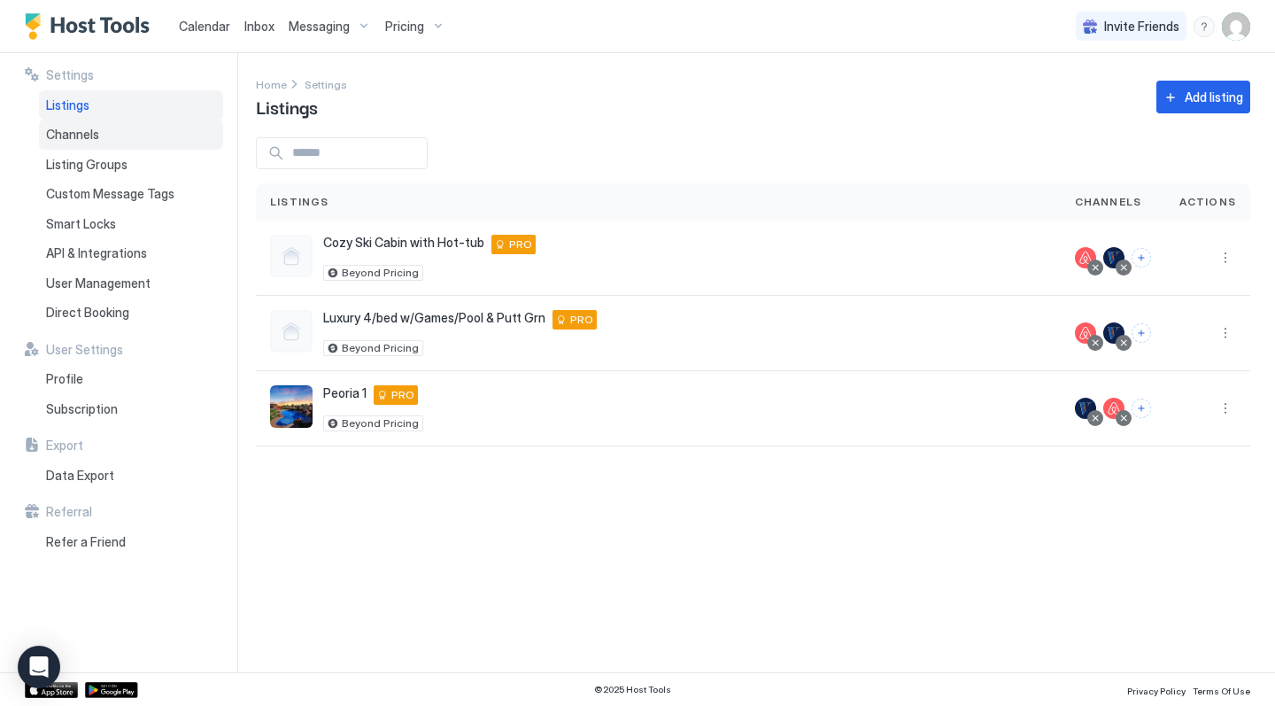
click at [81, 135] on span "Channels" at bounding box center [72, 135] width 53 height 16
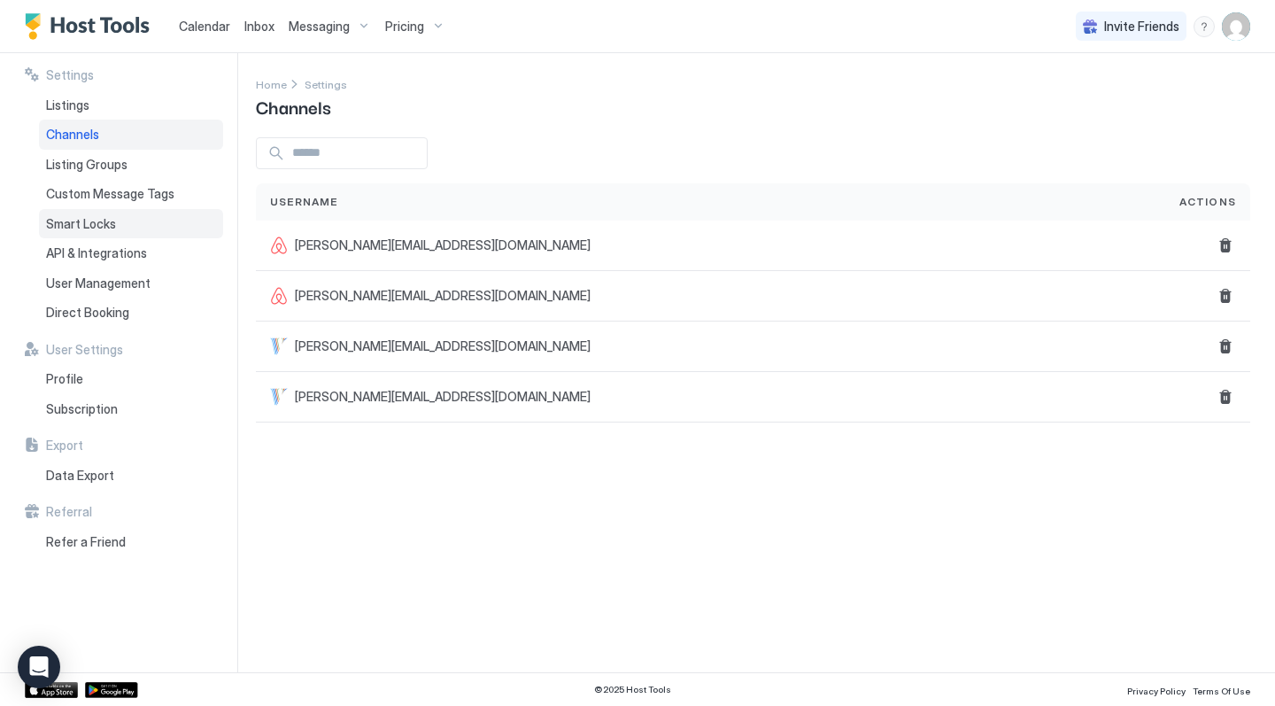
click at [73, 223] on span "Smart Locks" at bounding box center [81, 224] width 70 height 16
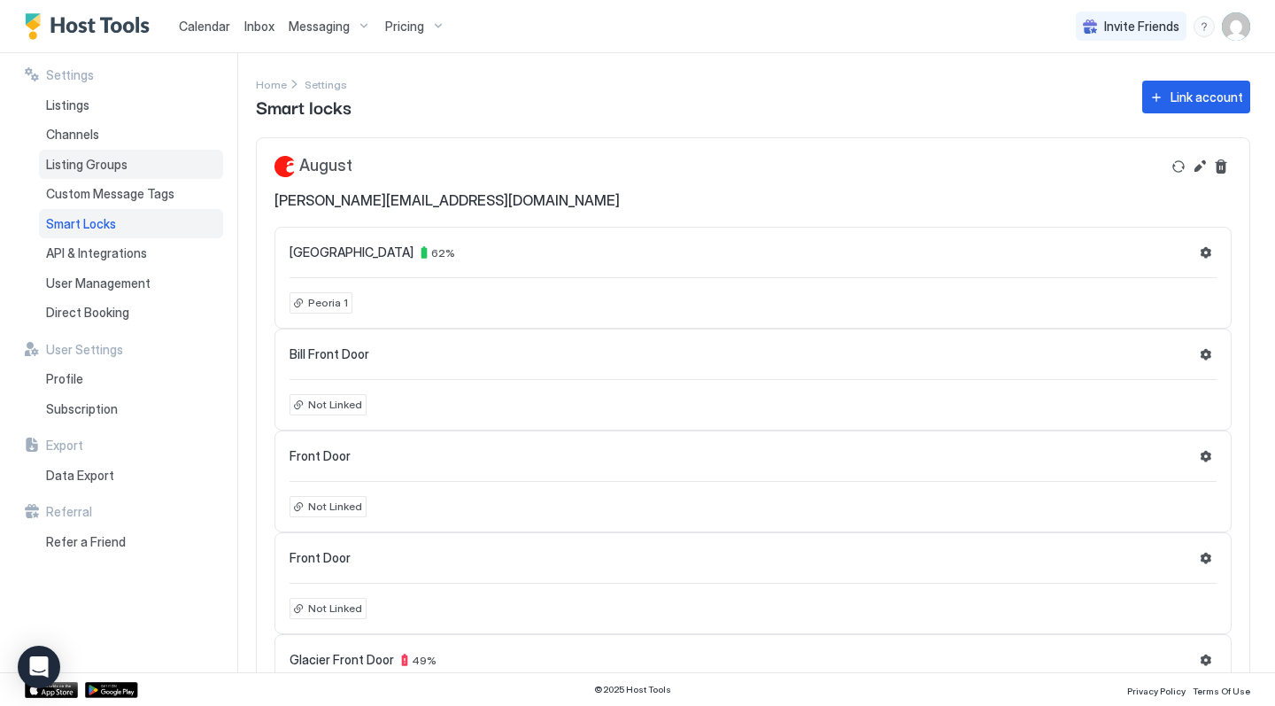
click at [94, 166] on span "Listing Groups" at bounding box center [86, 165] width 81 height 16
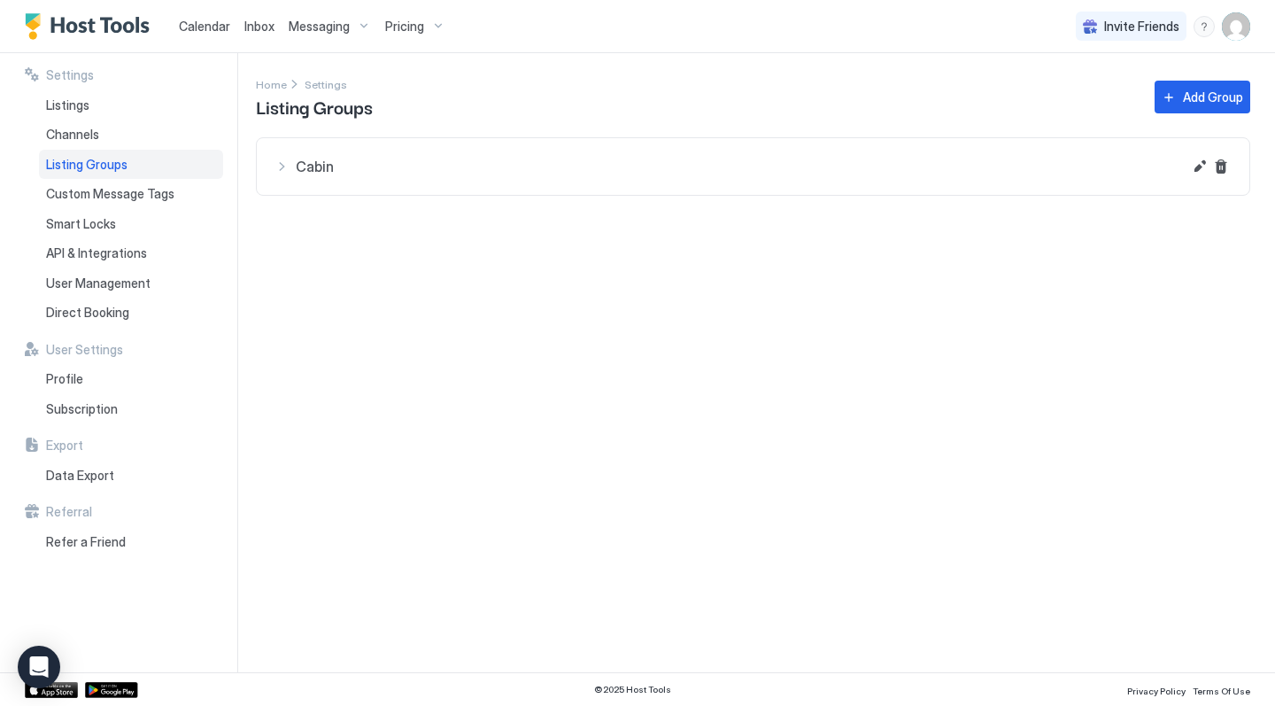
click at [407, 27] on span "Pricing" at bounding box center [404, 27] width 39 height 16
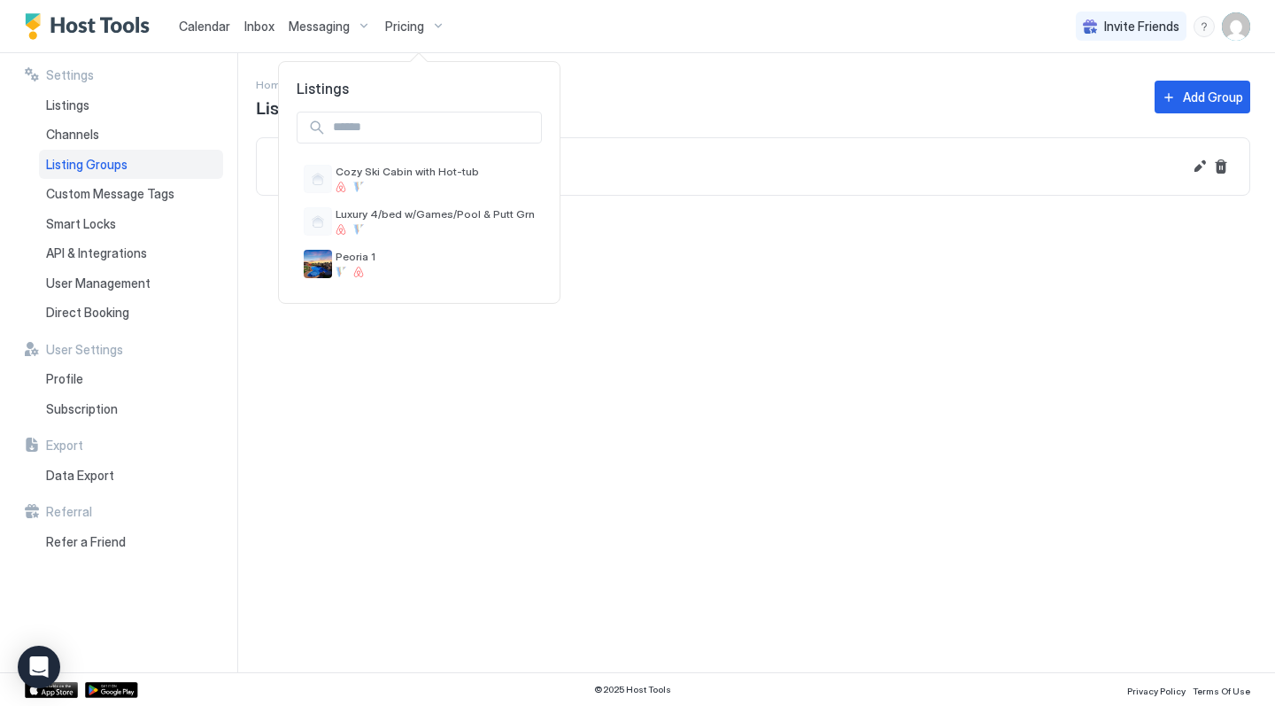
click at [258, 27] on div at bounding box center [637, 353] width 1275 height 706
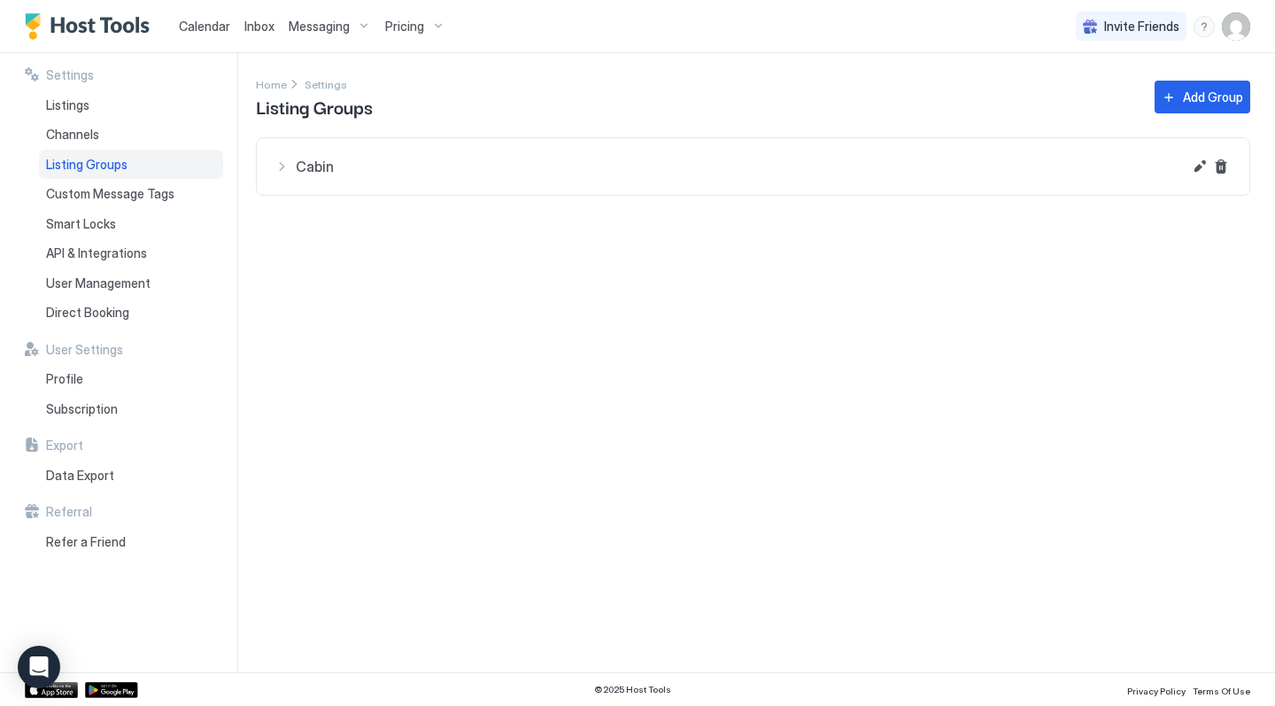
click at [208, 27] on span "Calendar" at bounding box center [204, 26] width 51 height 15
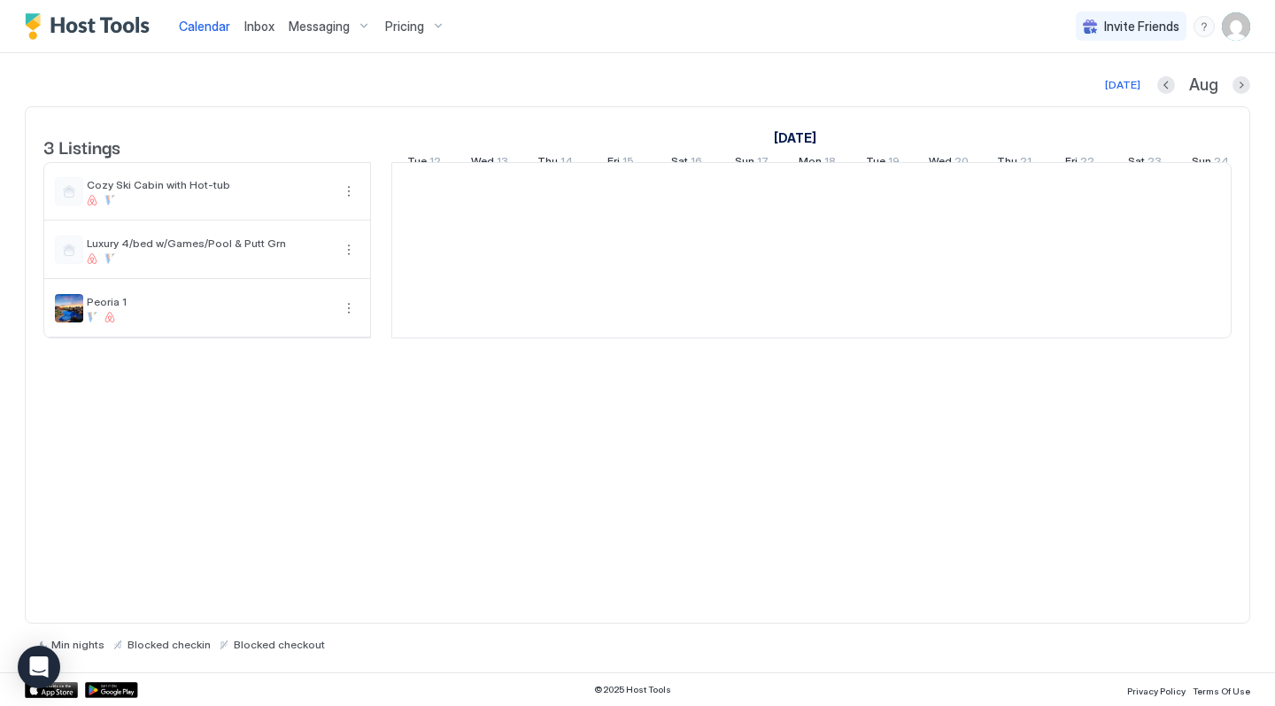
scroll to position [0, 983]
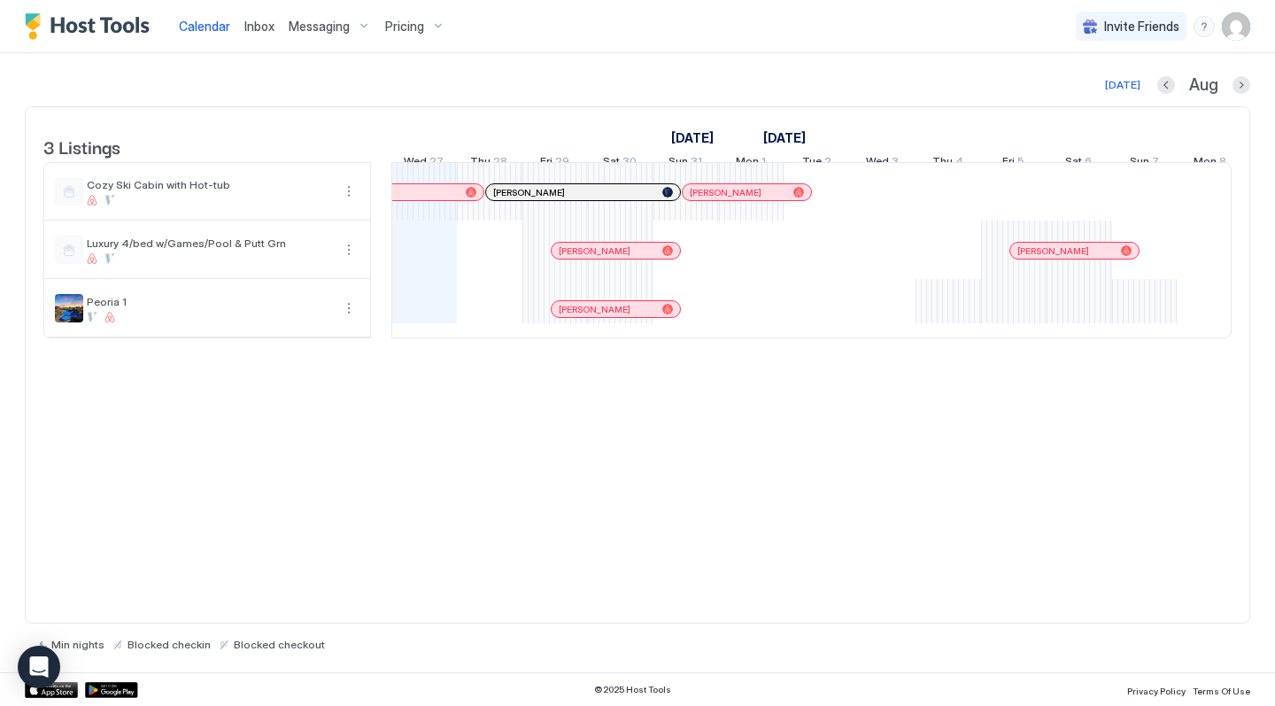
click at [392, 29] on span "Pricing" at bounding box center [404, 27] width 39 height 16
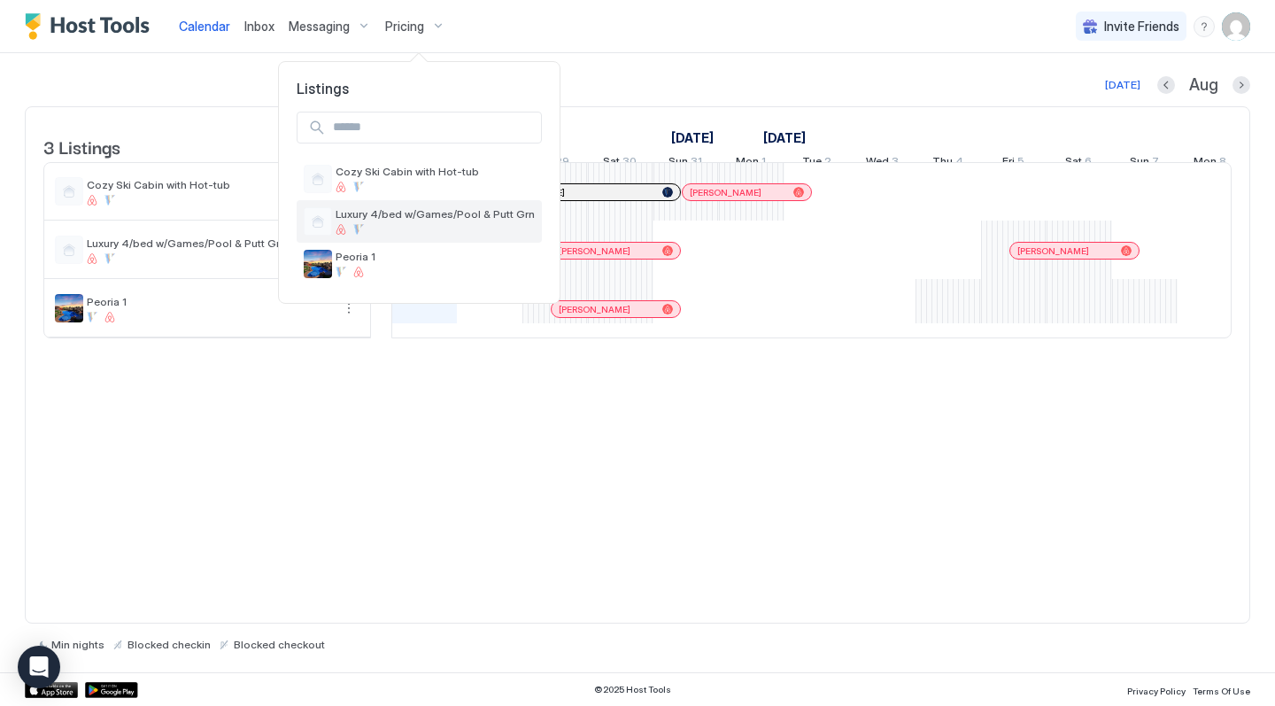
click at [380, 221] on div "Luxury 4/bed w/Games/Pool & Putt Grn" at bounding box center [434, 220] width 199 height 27
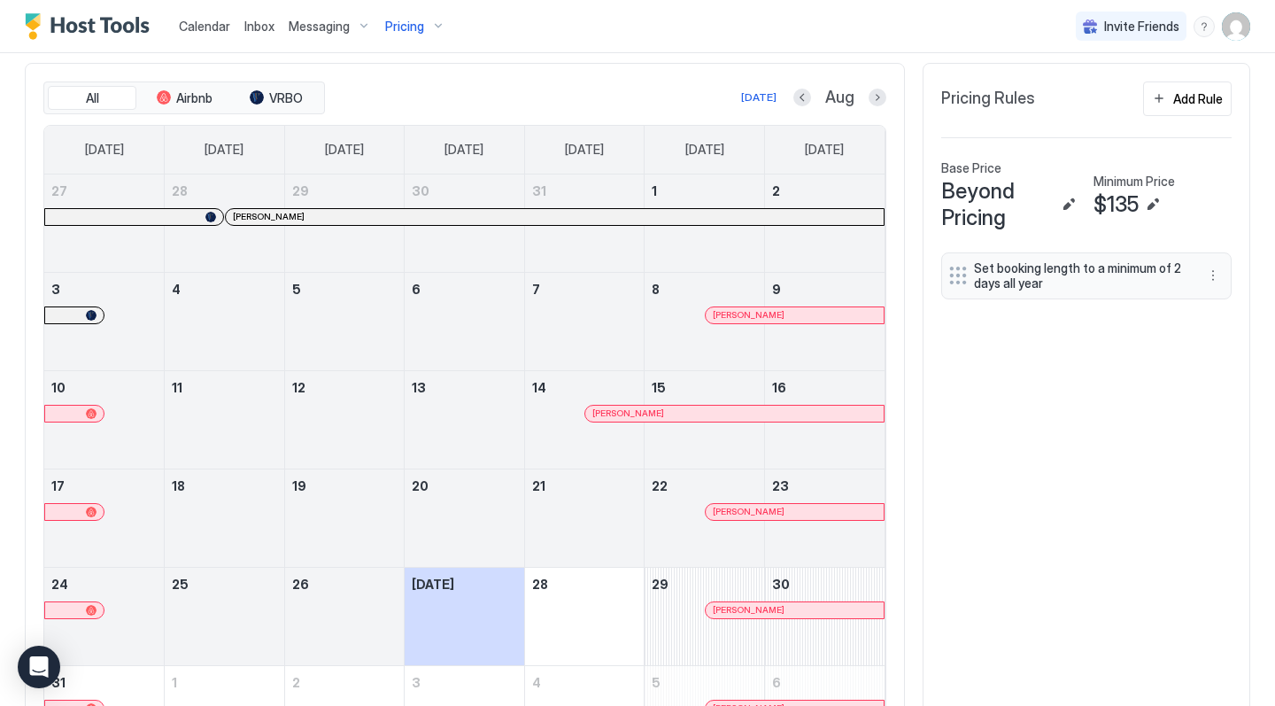
scroll to position [542, 0]
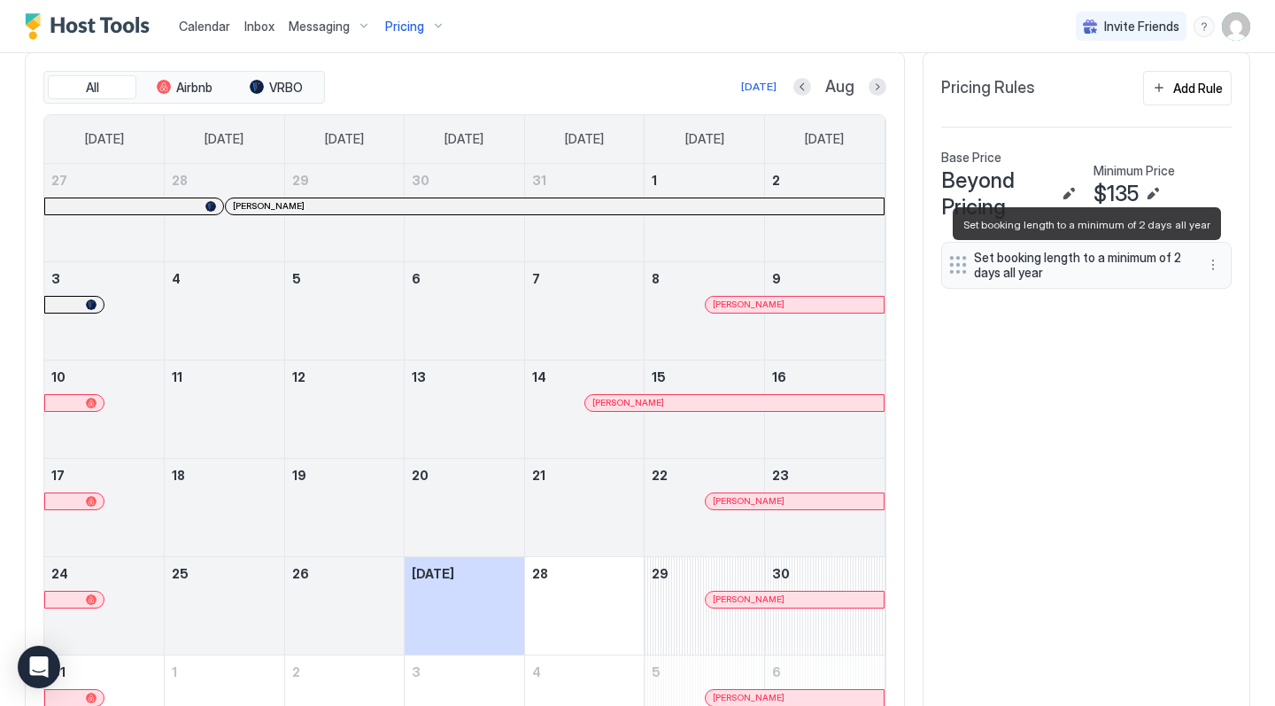
click at [1006, 270] on span "Set booking length to a minimum of 2 days all year" at bounding box center [1079, 265] width 211 height 31
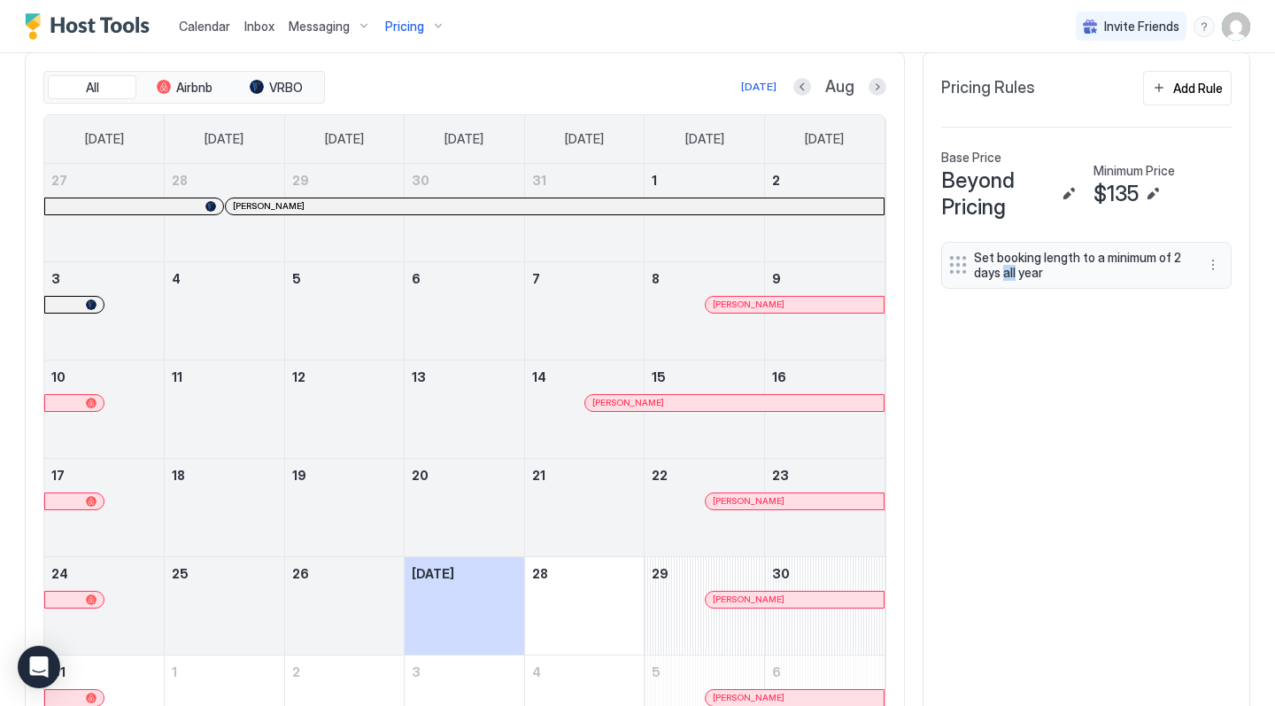
click at [1006, 270] on span "Set booking length to a minimum of 2 days all year" at bounding box center [1079, 265] width 211 height 31
click at [960, 256] on div "Set booking length to a minimum of 2 days all year" at bounding box center [1086, 265] width 290 height 47
click at [1155, 190] on button "Edit" at bounding box center [1152, 193] width 21 height 21
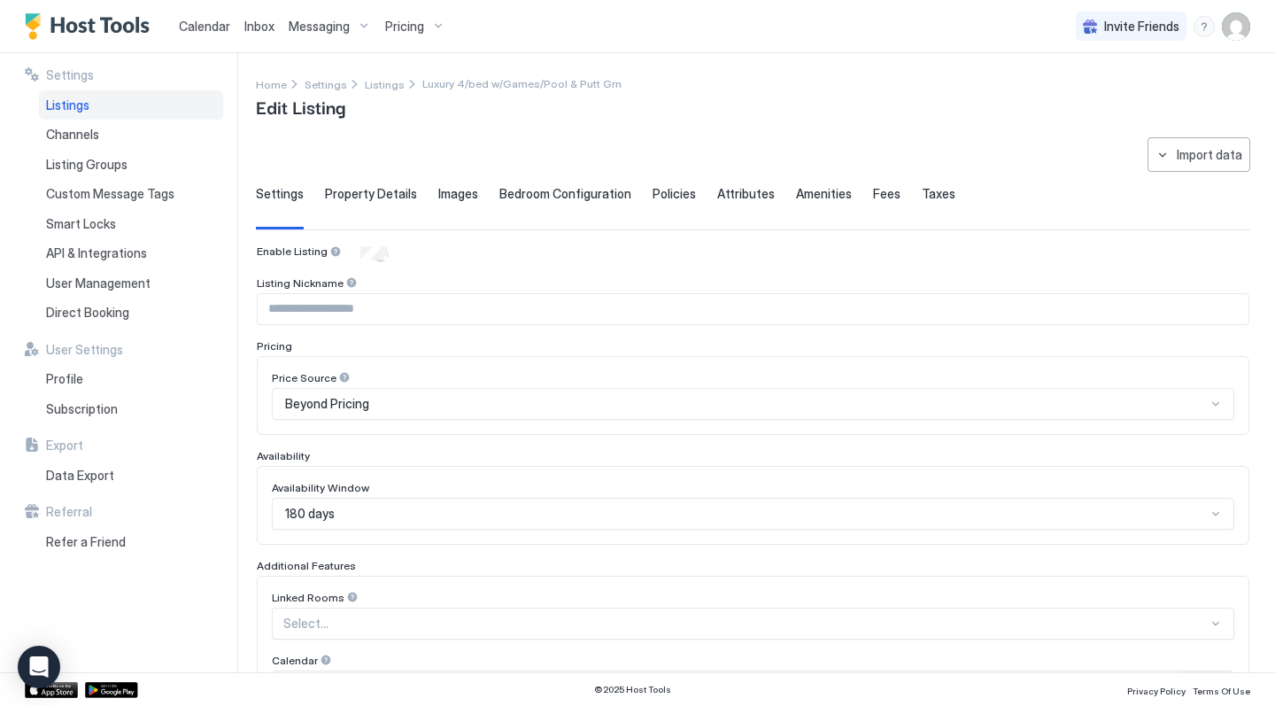
click at [394, 200] on span "Property Details" at bounding box center [371, 194] width 92 height 16
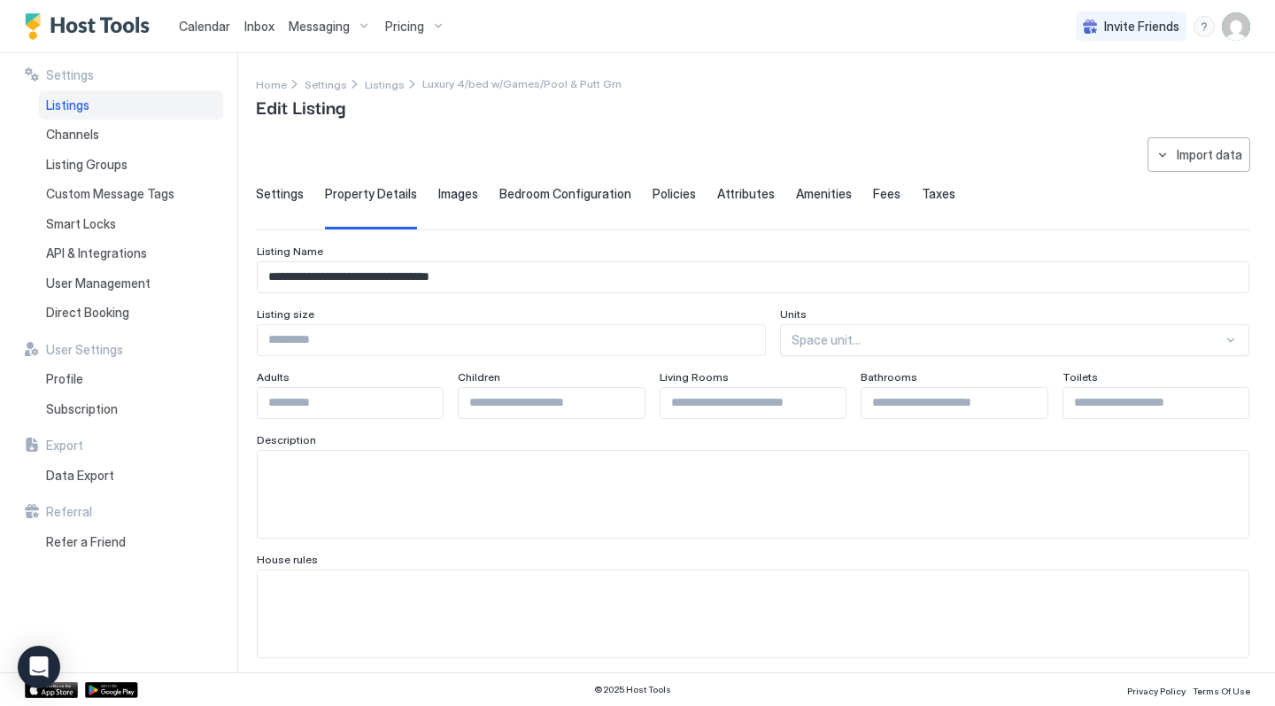
click at [449, 194] on span "Images" at bounding box center [458, 194] width 40 height 16
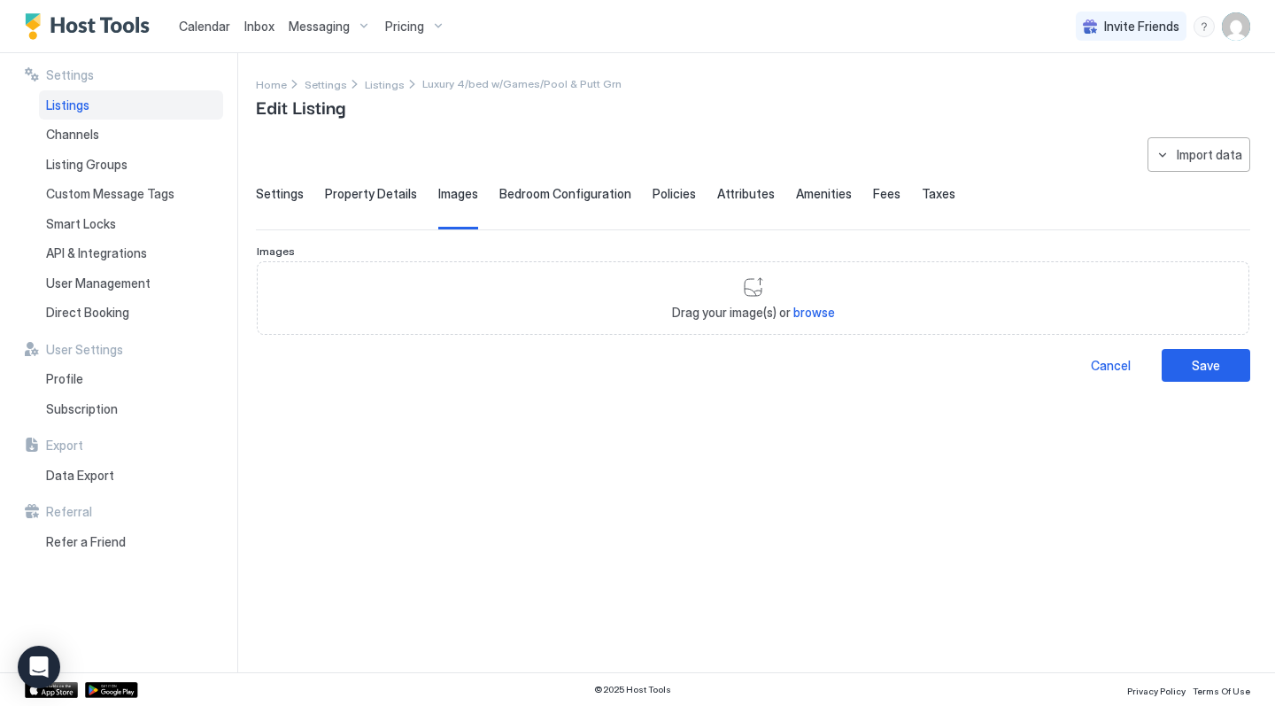
click at [551, 198] on span "Bedroom Configuration" at bounding box center [565, 194] width 132 height 16
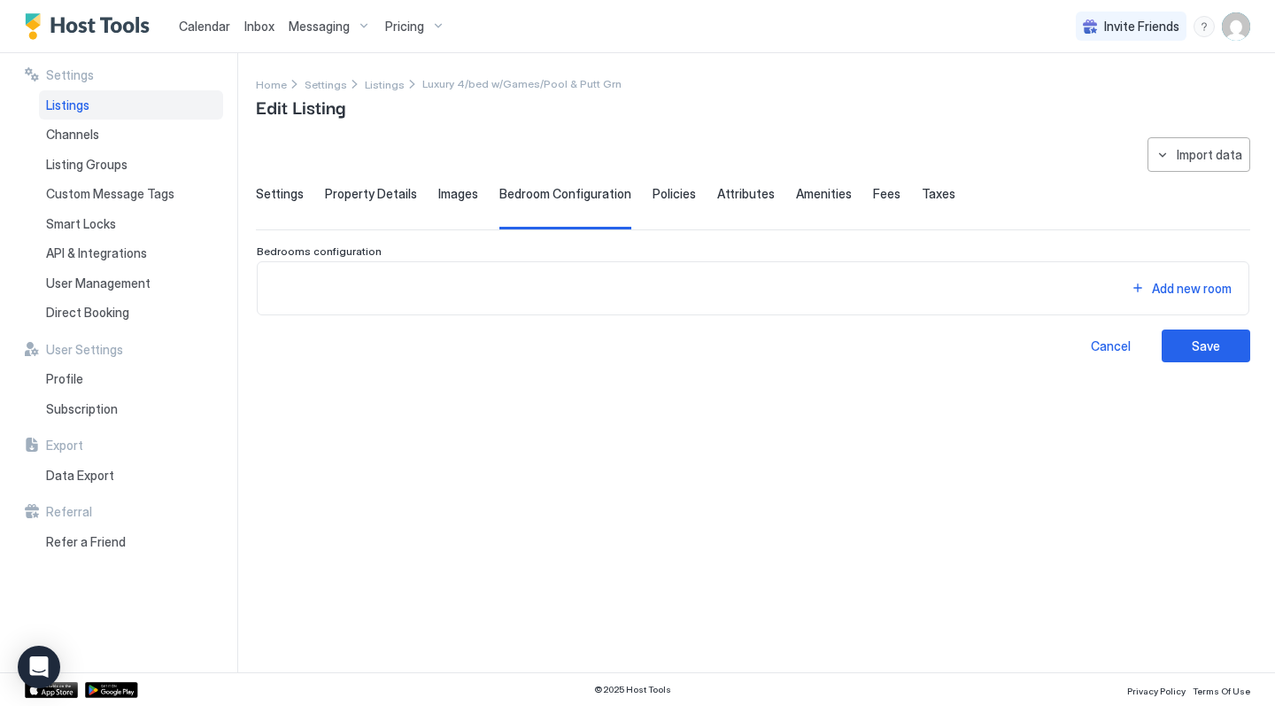
click at [659, 196] on span "Policies" at bounding box center [673, 194] width 43 height 16
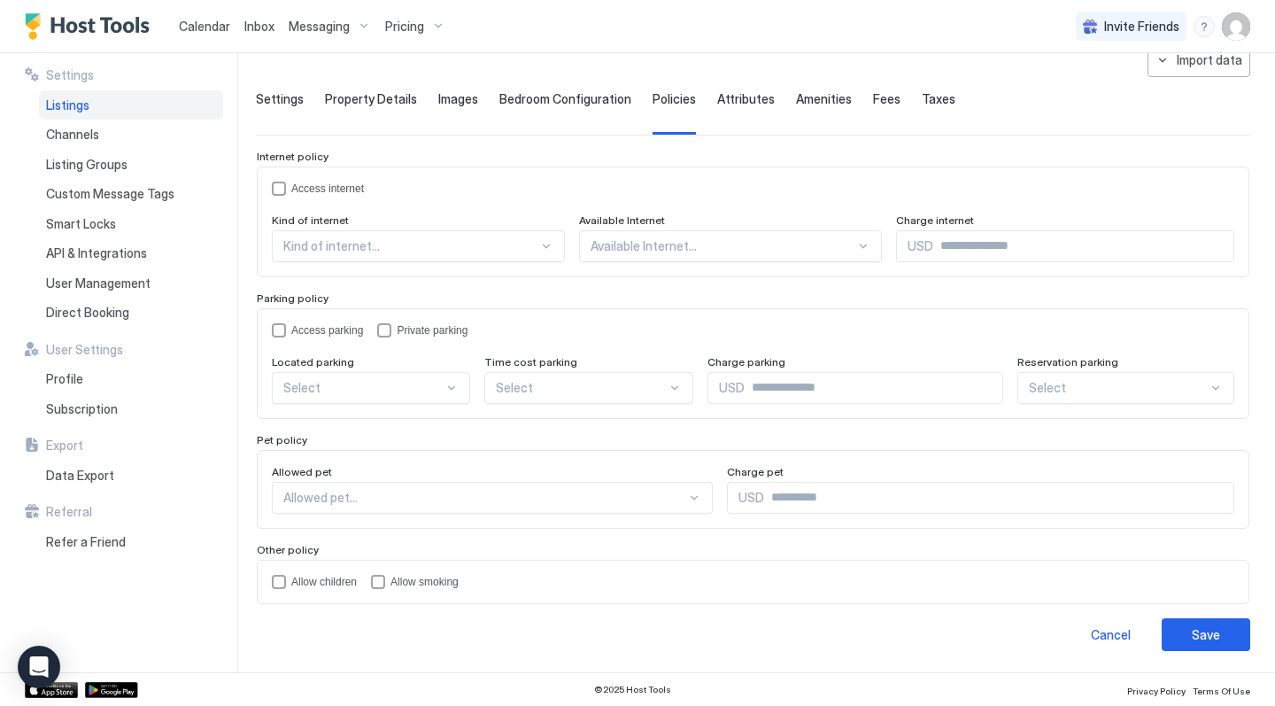
scroll to position [94, 0]
click at [654, 497] on div at bounding box center [484, 498] width 403 height 16
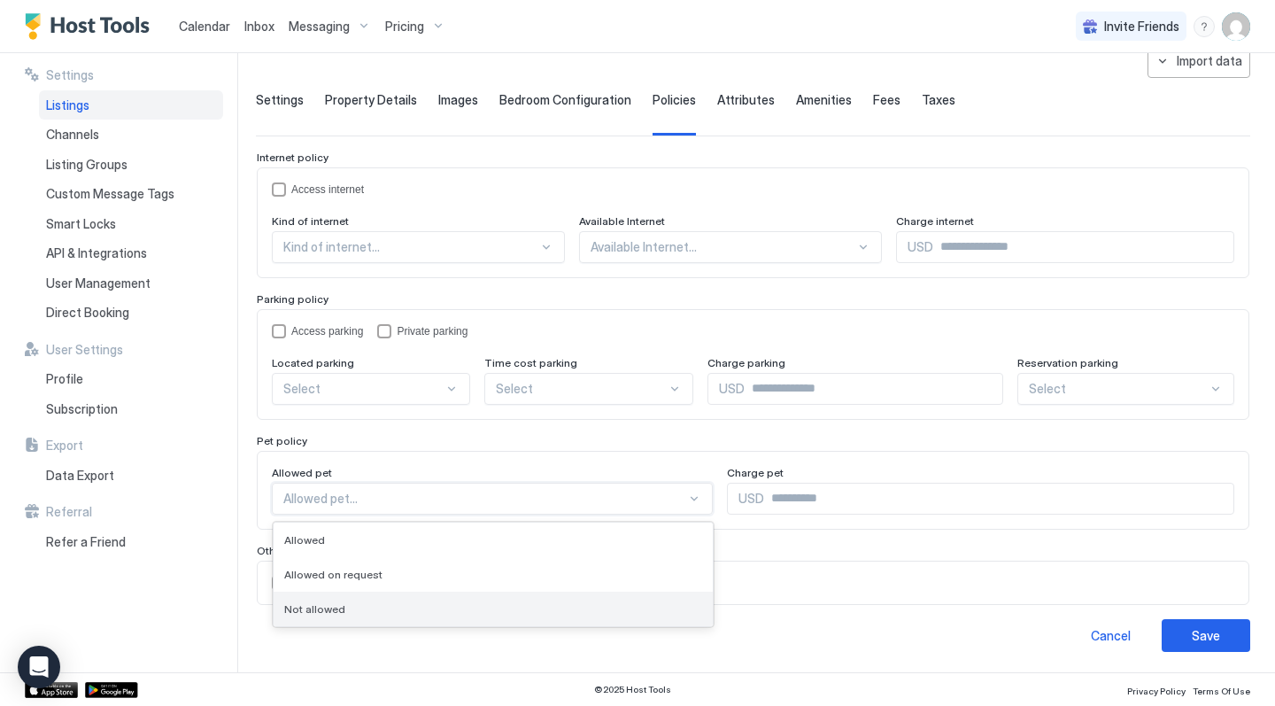
click at [493, 602] on div "Not allowed" at bounding box center [493, 608] width 418 height 13
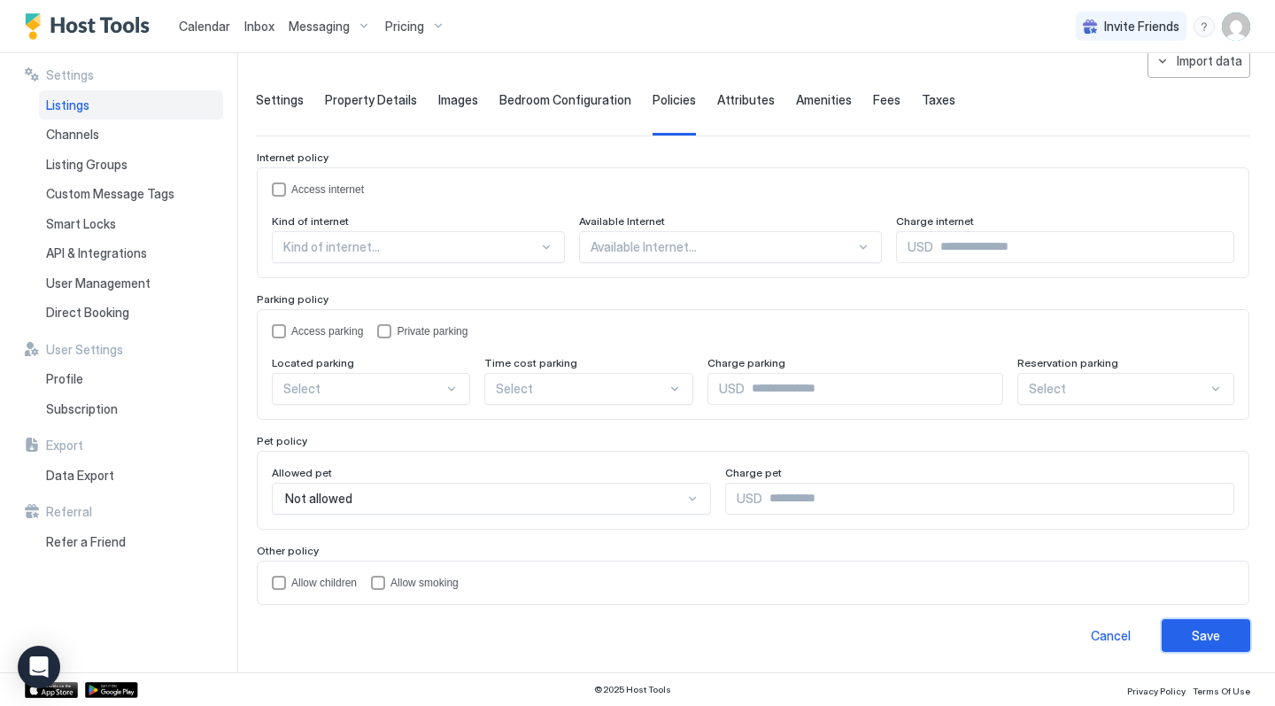
click at [1199, 633] on div "Save" at bounding box center [1206, 635] width 28 height 19
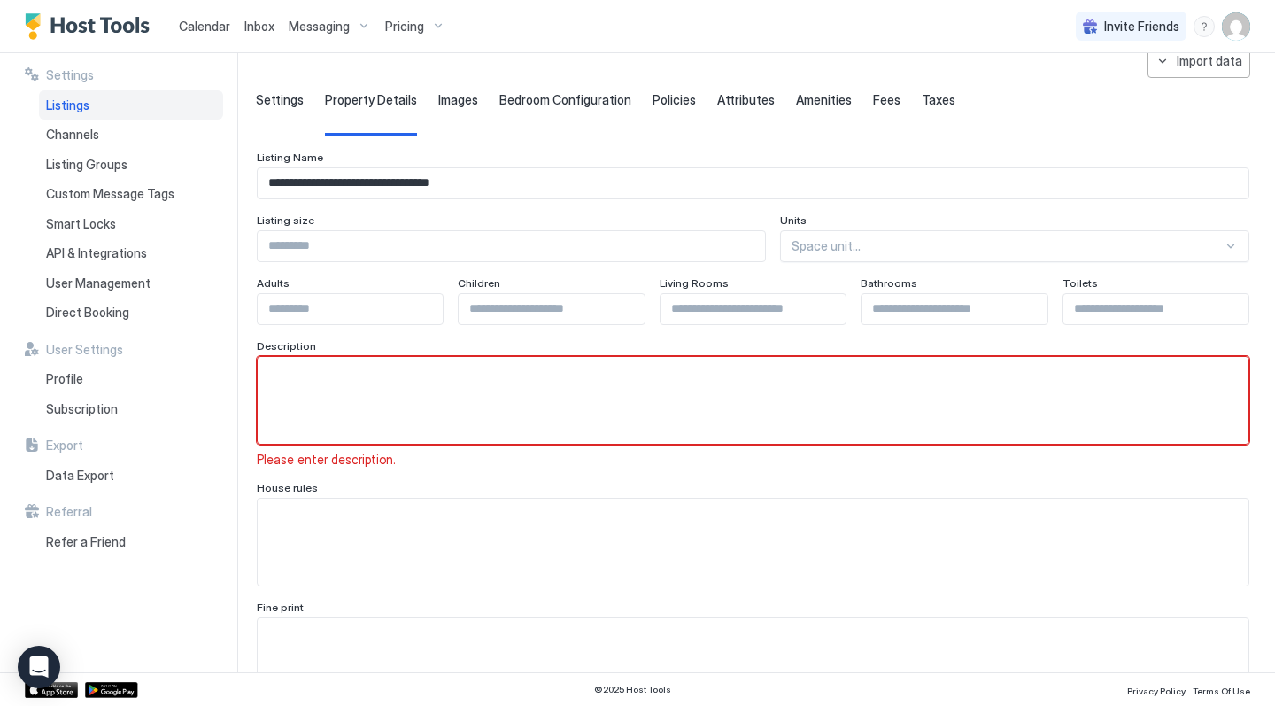
scroll to position [70, 0]
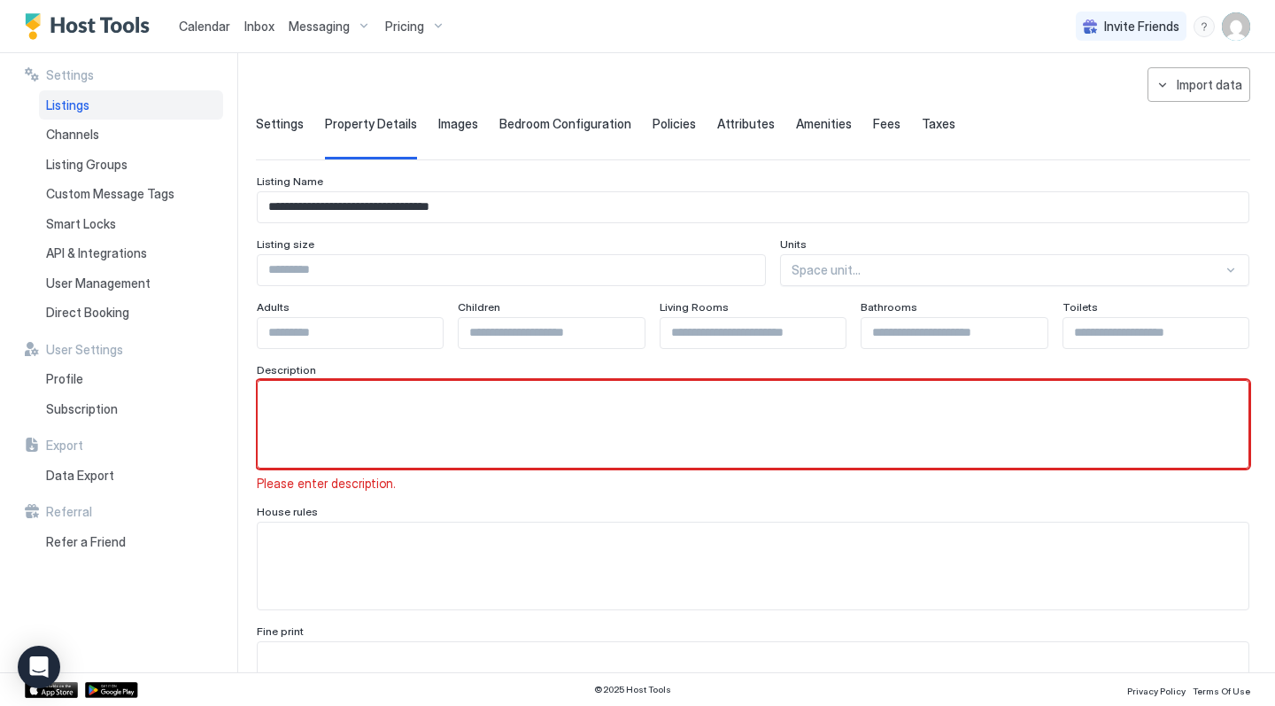
click at [521, 397] on textarea "Input Field" at bounding box center [753, 424] width 991 height 87
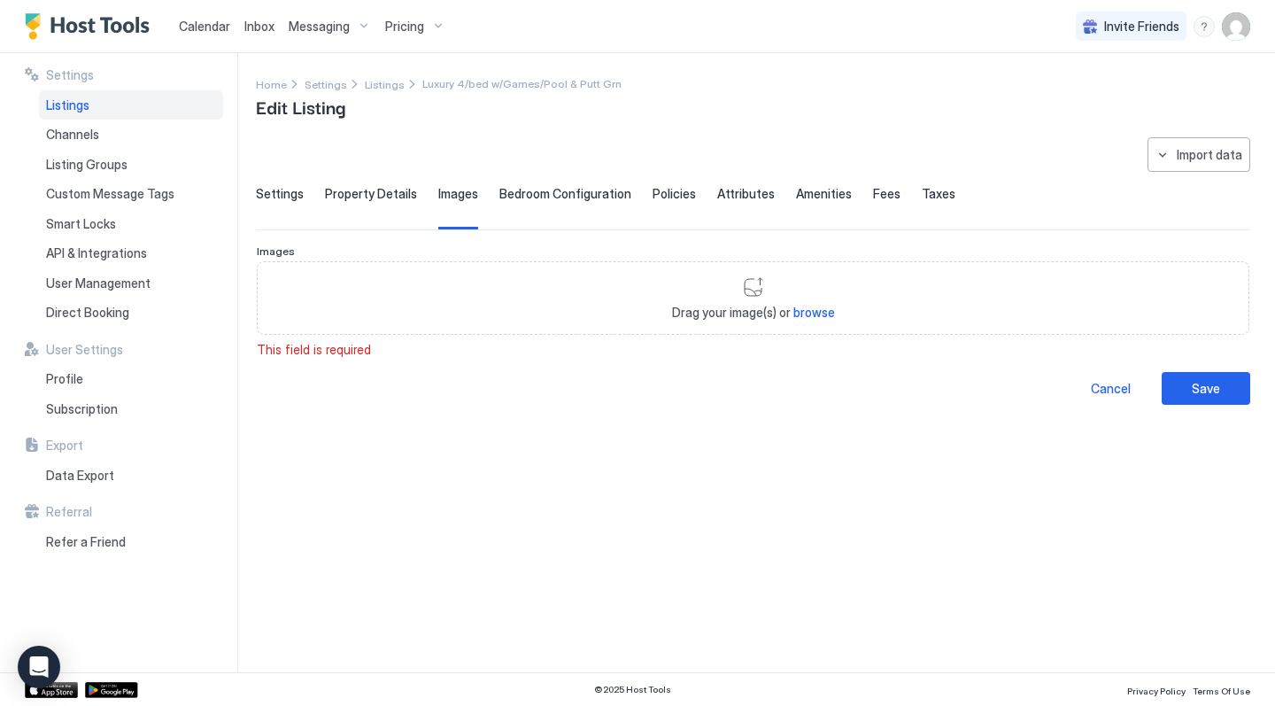
scroll to position [58, 0]
type textarea "**"
click at [467, 359] on div "**********" at bounding box center [753, 270] width 994 height 267
click at [374, 197] on span "Property Details" at bounding box center [371, 194] width 92 height 16
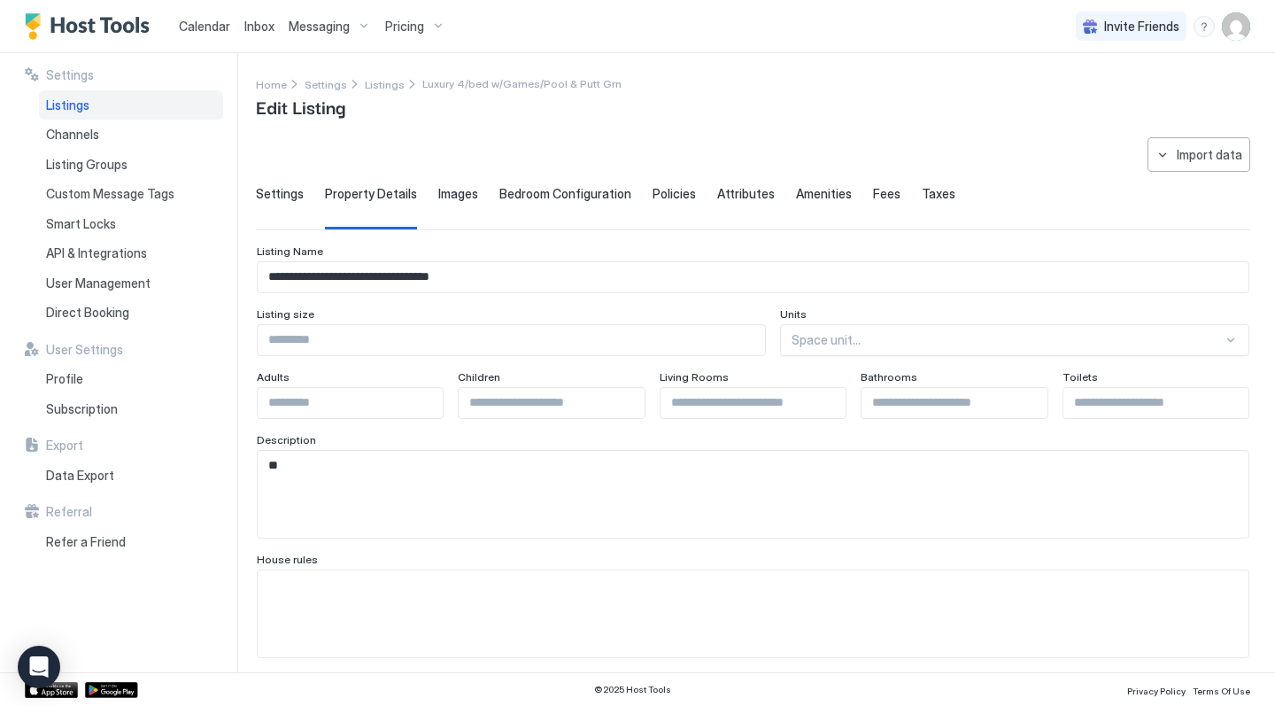
scroll to position [0, 0]
click at [657, 192] on span "Policies" at bounding box center [673, 194] width 43 height 16
